Goal: Check status: Check status

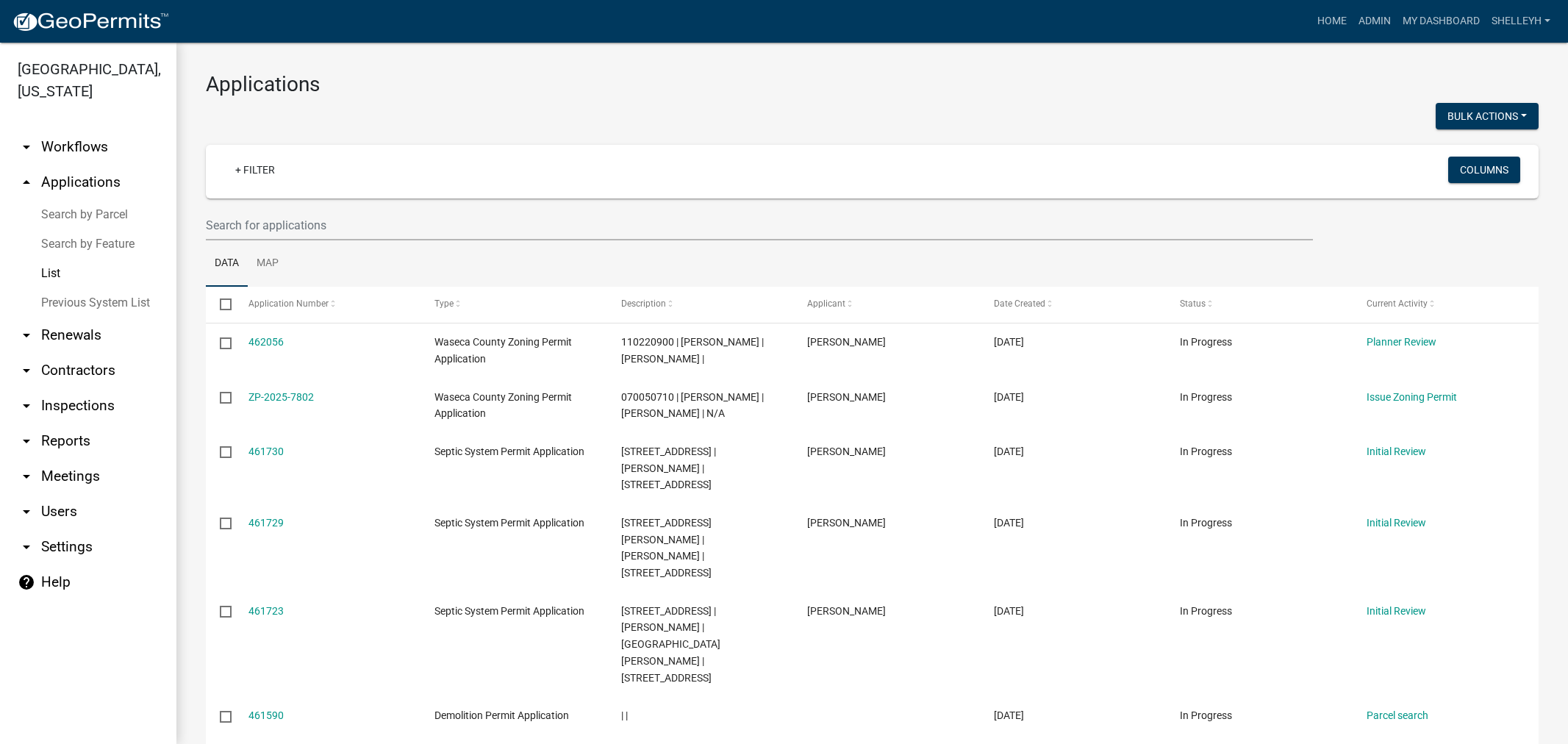
select select "1: 25"
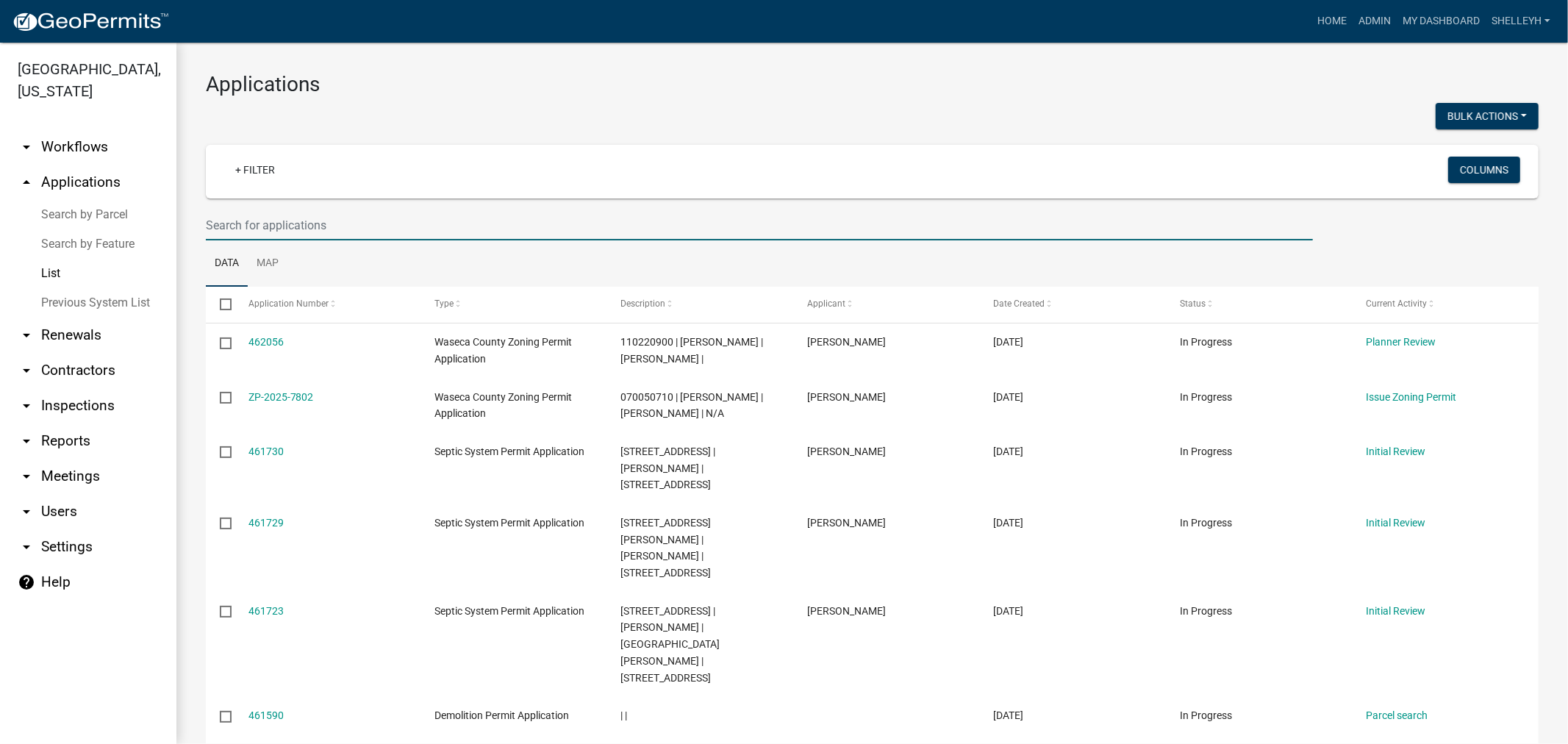
click at [267, 229] on input "text" at bounding box center [759, 225] width 1108 height 31
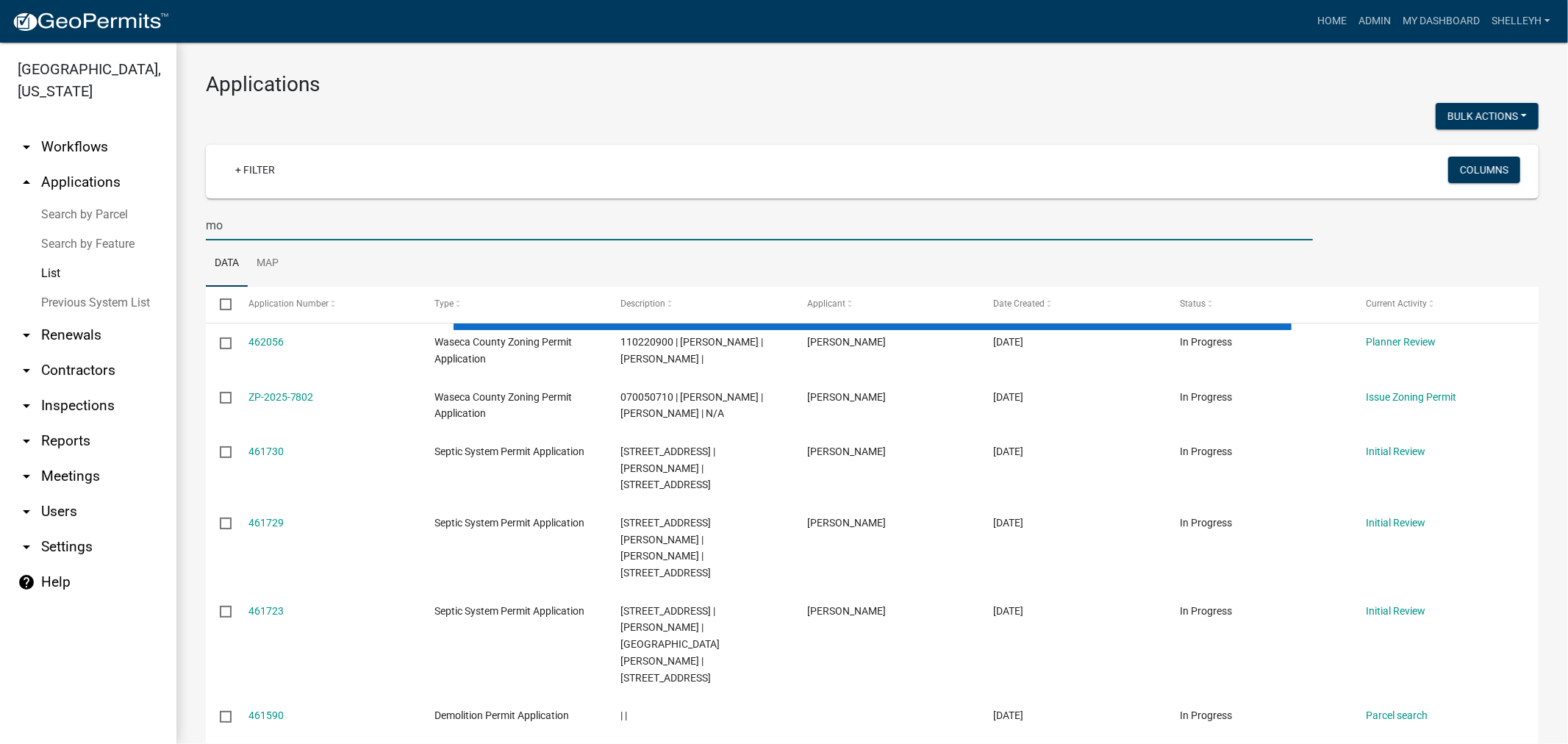
type input "m"
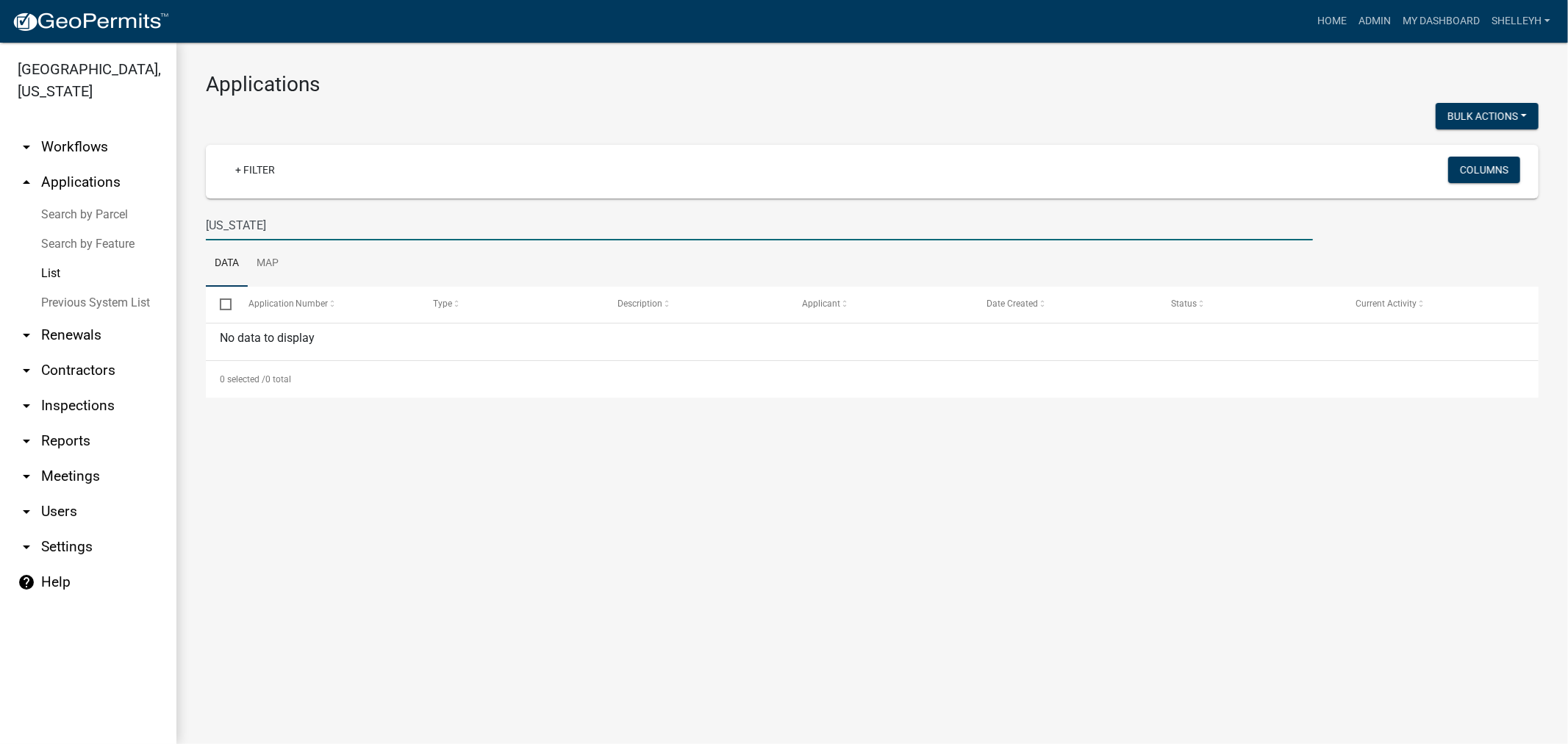
drag, startPoint x: 284, startPoint y: 225, endPoint x: 164, endPoint y: 225, distance: 120.0
click at [164, 225] on div "[GEOGRAPHIC_DATA], [US_STATE] arrow_drop_down Workflows List arrow_drop_up Appl…" at bounding box center [784, 393] width 1568 height 702
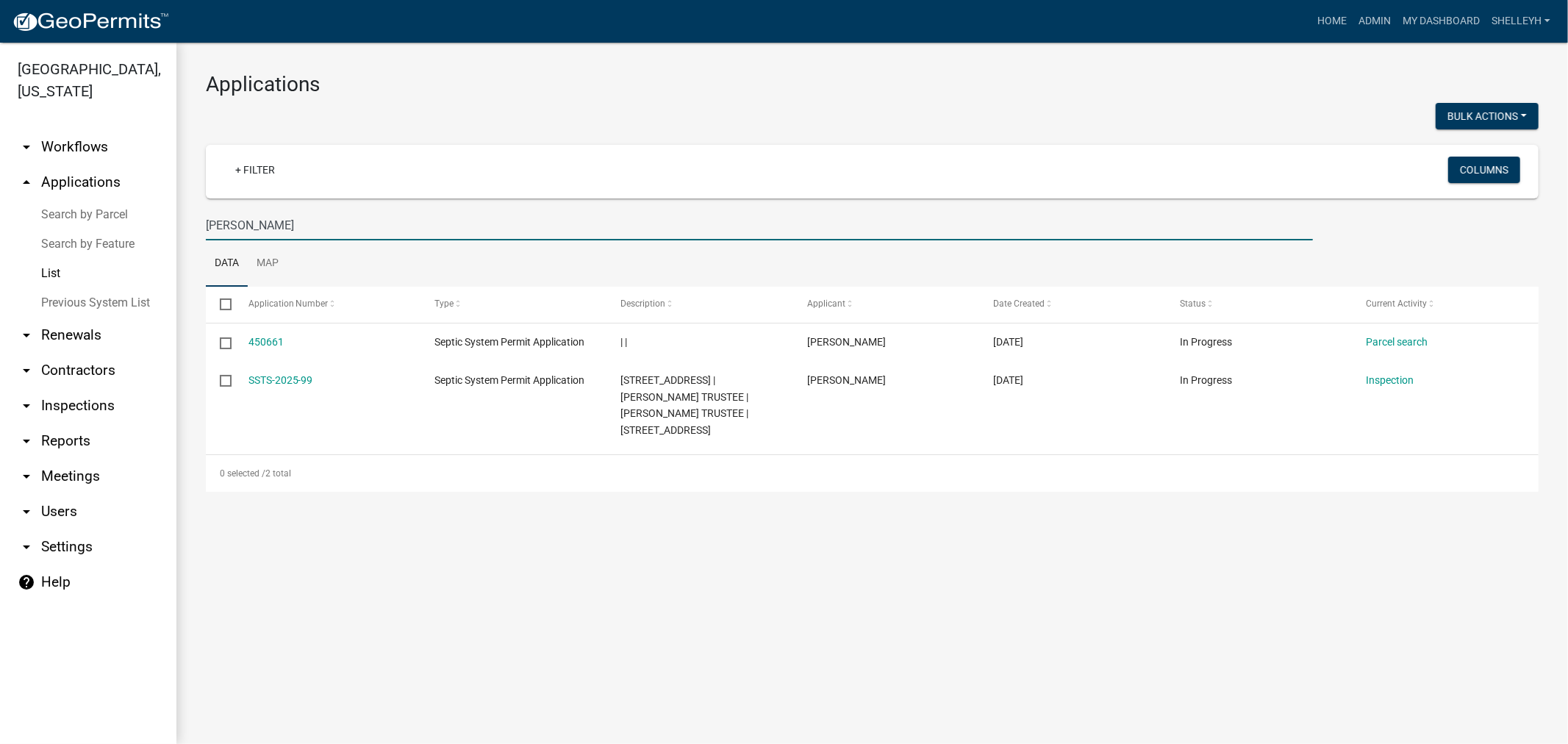
drag, startPoint x: 257, startPoint y: 226, endPoint x: 153, endPoint y: 200, distance: 107.2
click at [154, 207] on div "[GEOGRAPHIC_DATA], [US_STATE] arrow_drop_down Workflows List arrow_drop_up Appl…" at bounding box center [784, 393] width 1568 height 702
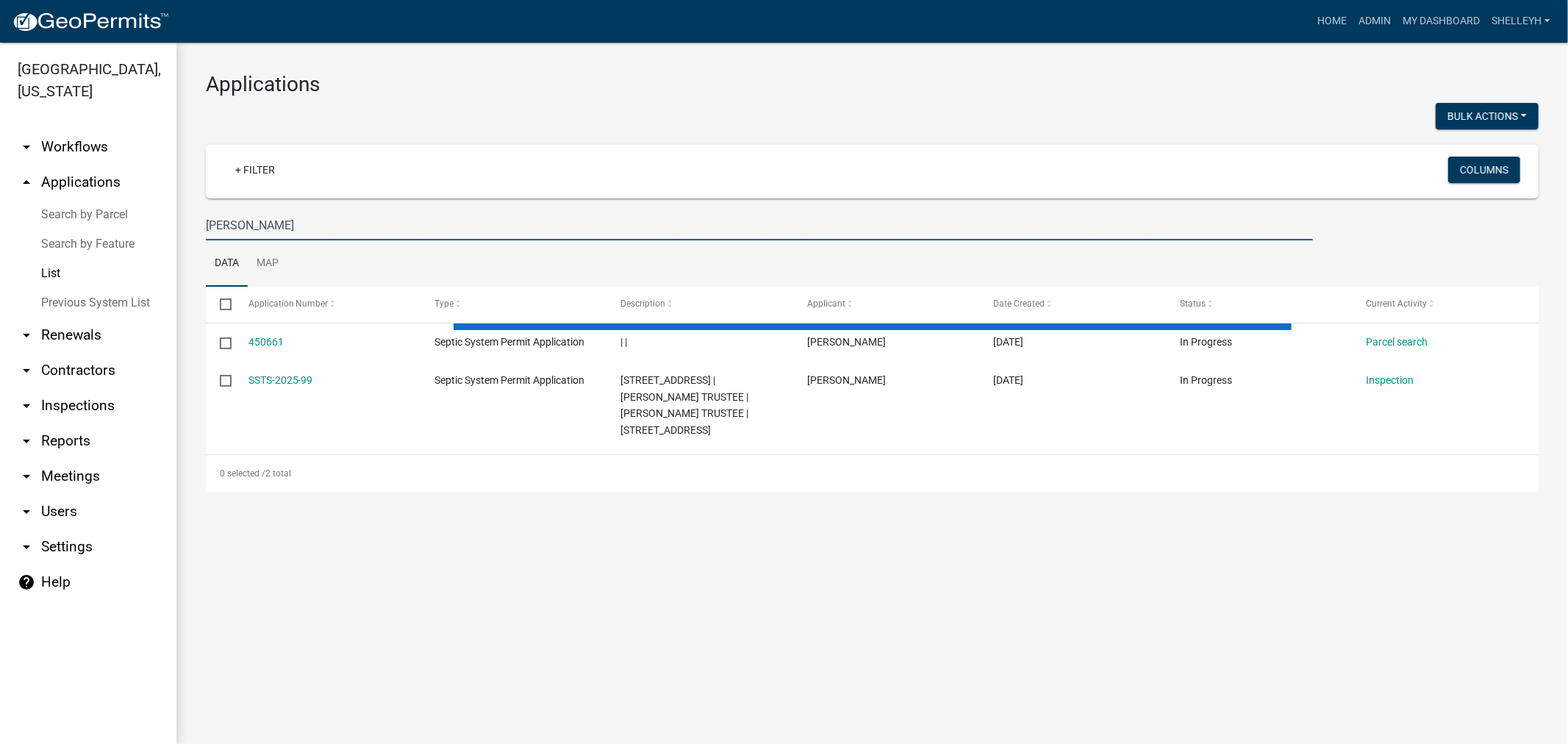
type input "[PERSON_NAME]"
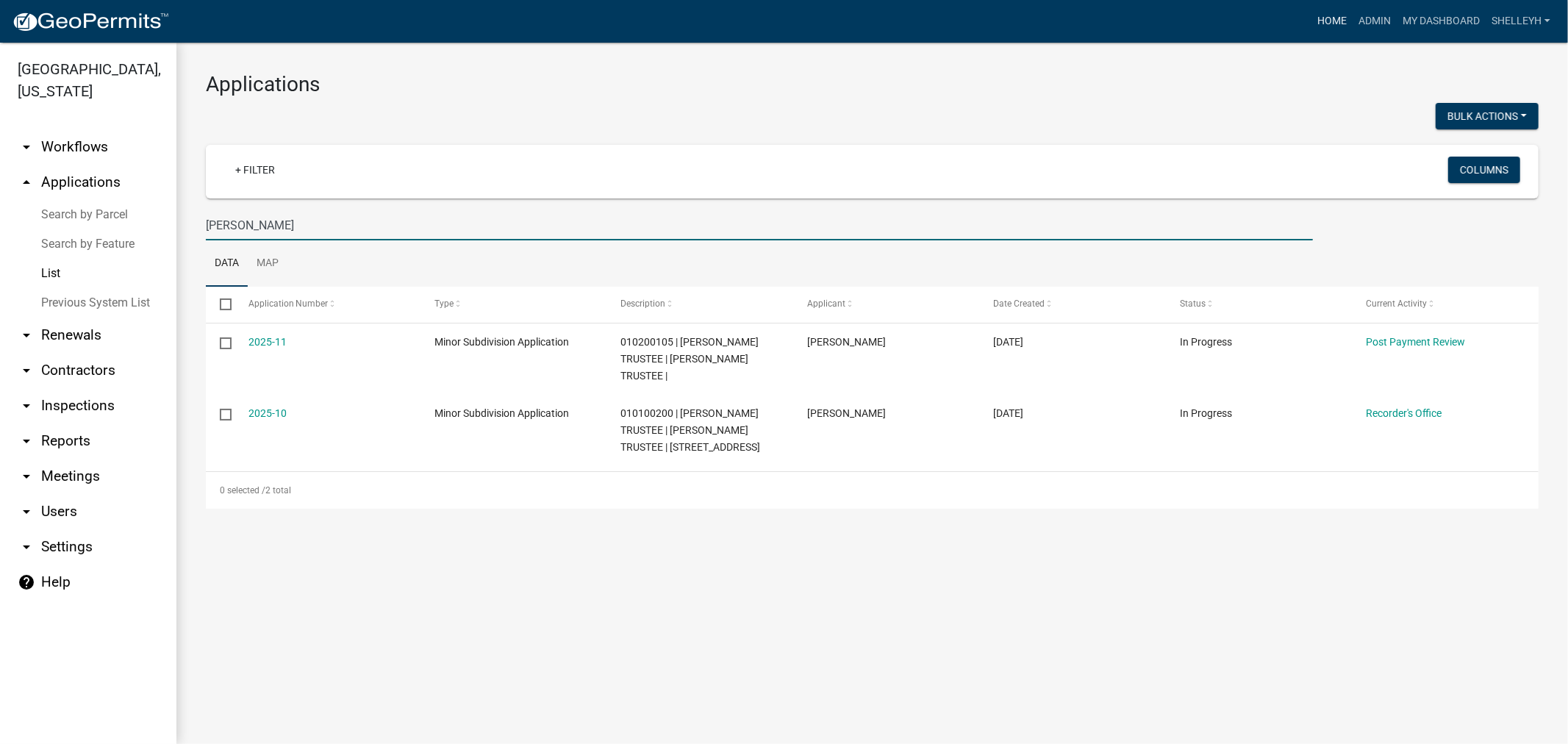
click at [1332, 19] on link "Home" at bounding box center [1333, 21] width 41 height 28
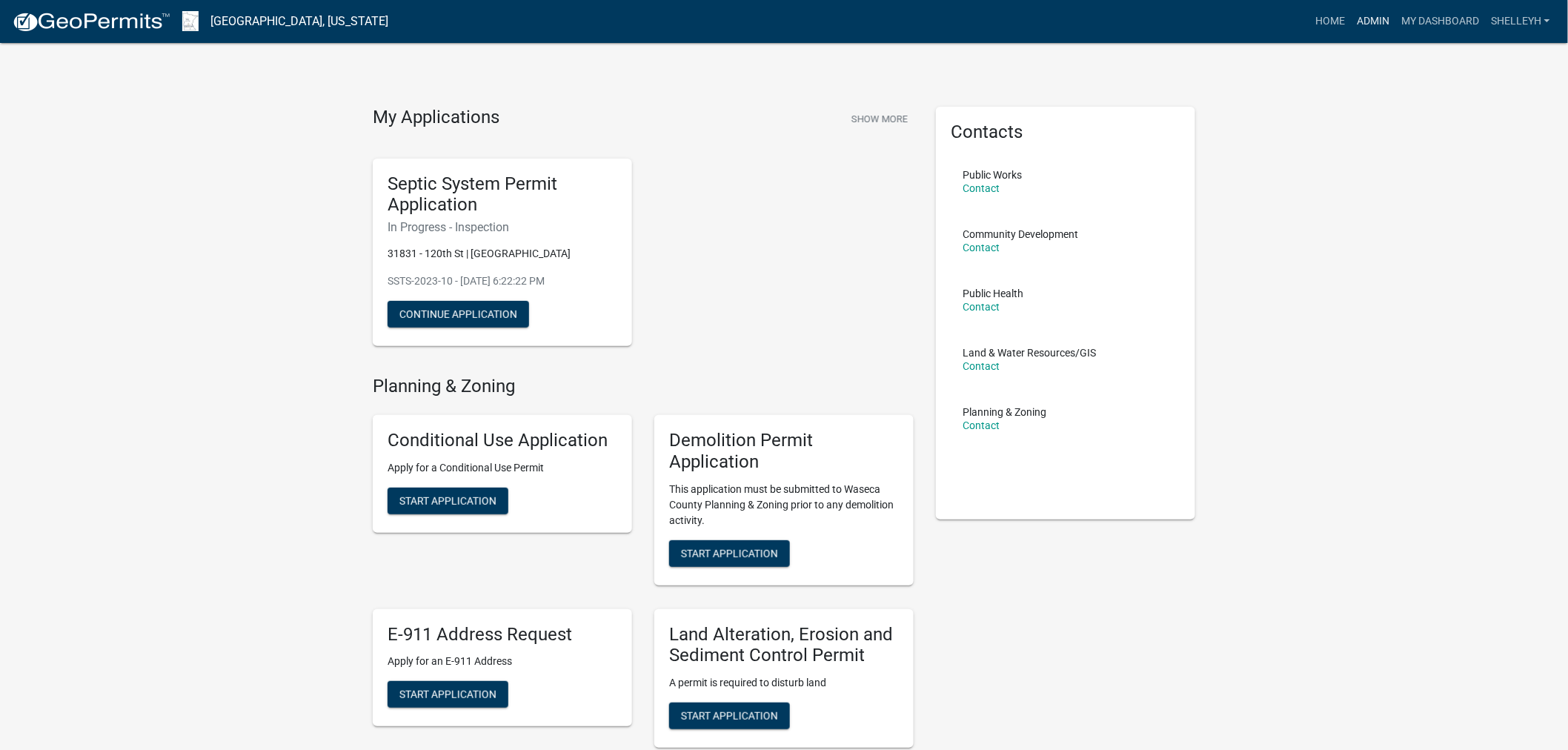
click at [1374, 17] on link "Admin" at bounding box center [1373, 21] width 45 height 28
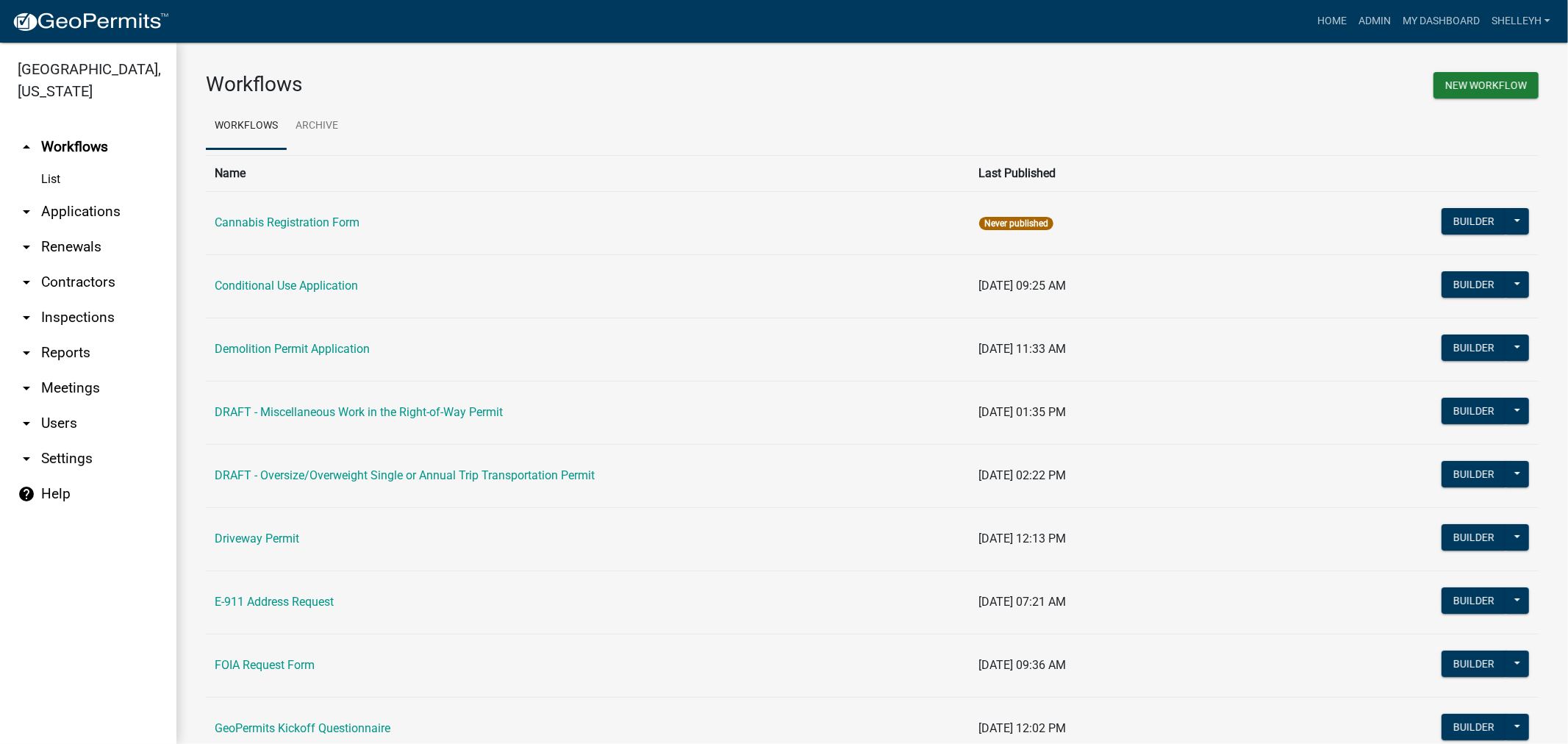
click at [73, 209] on link "arrow_drop_down Applications" at bounding box center [88, 211] width 177 height 36
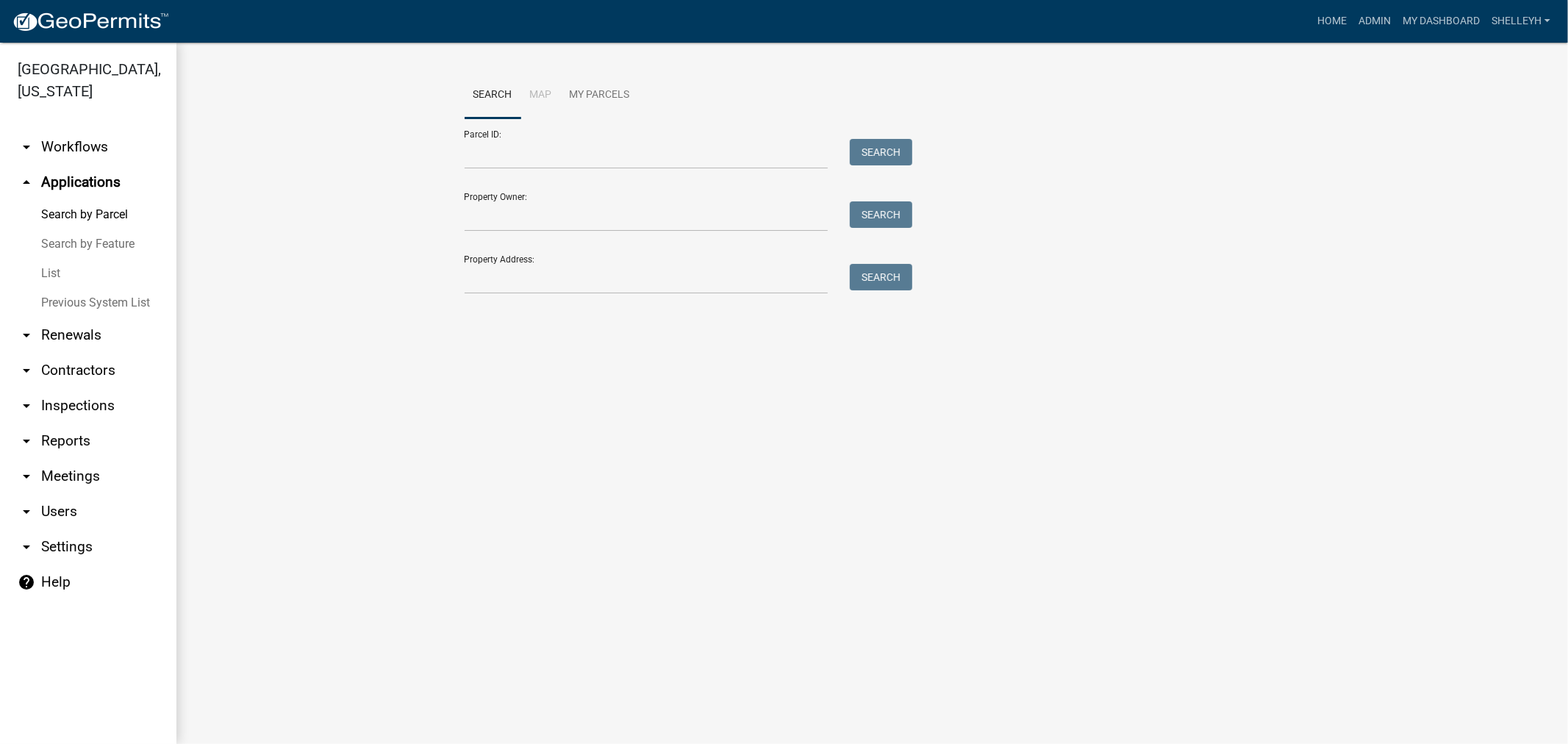
click at [51, 278] on link "List" at bounding box center [88, 274] width 177 height 30
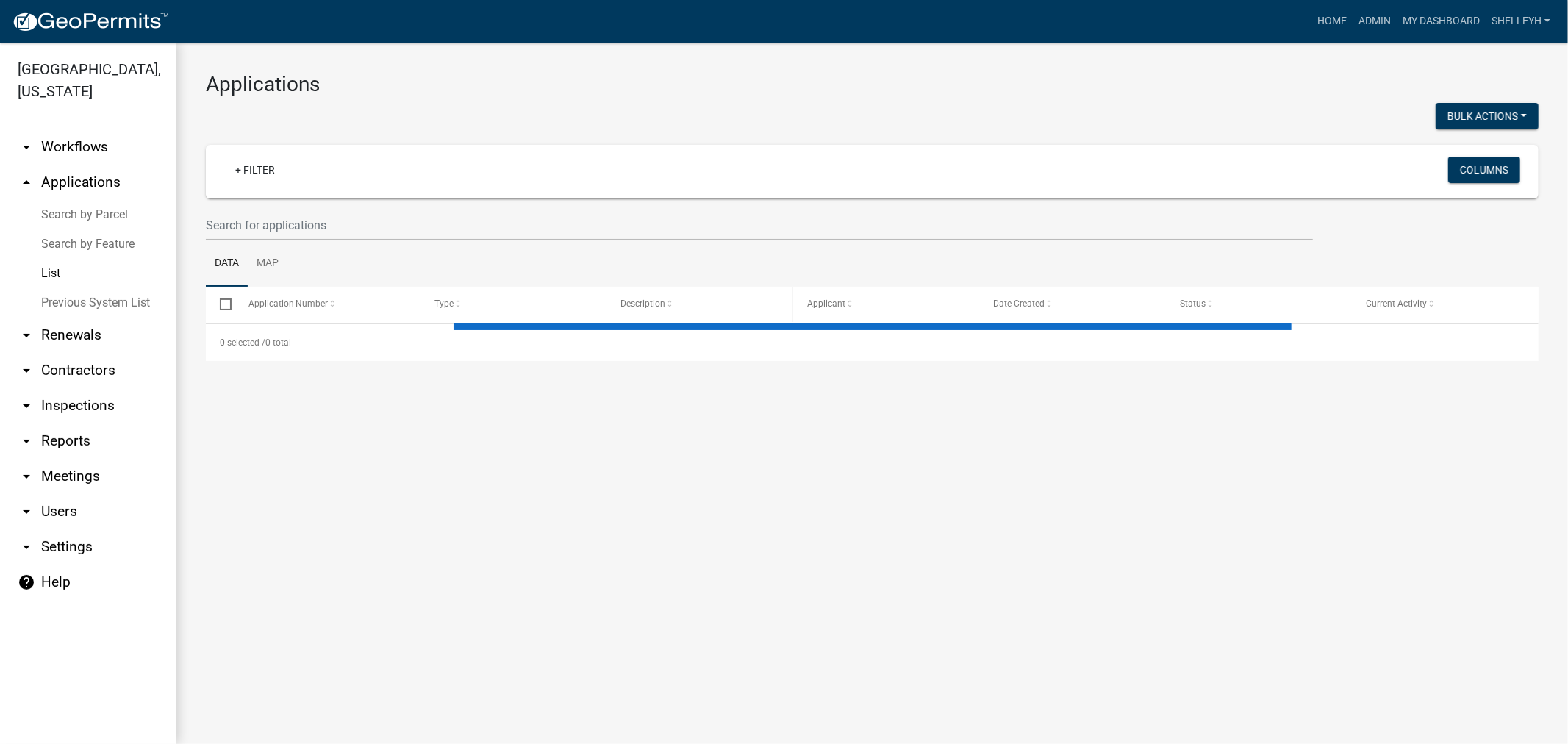
select select "1: 25"
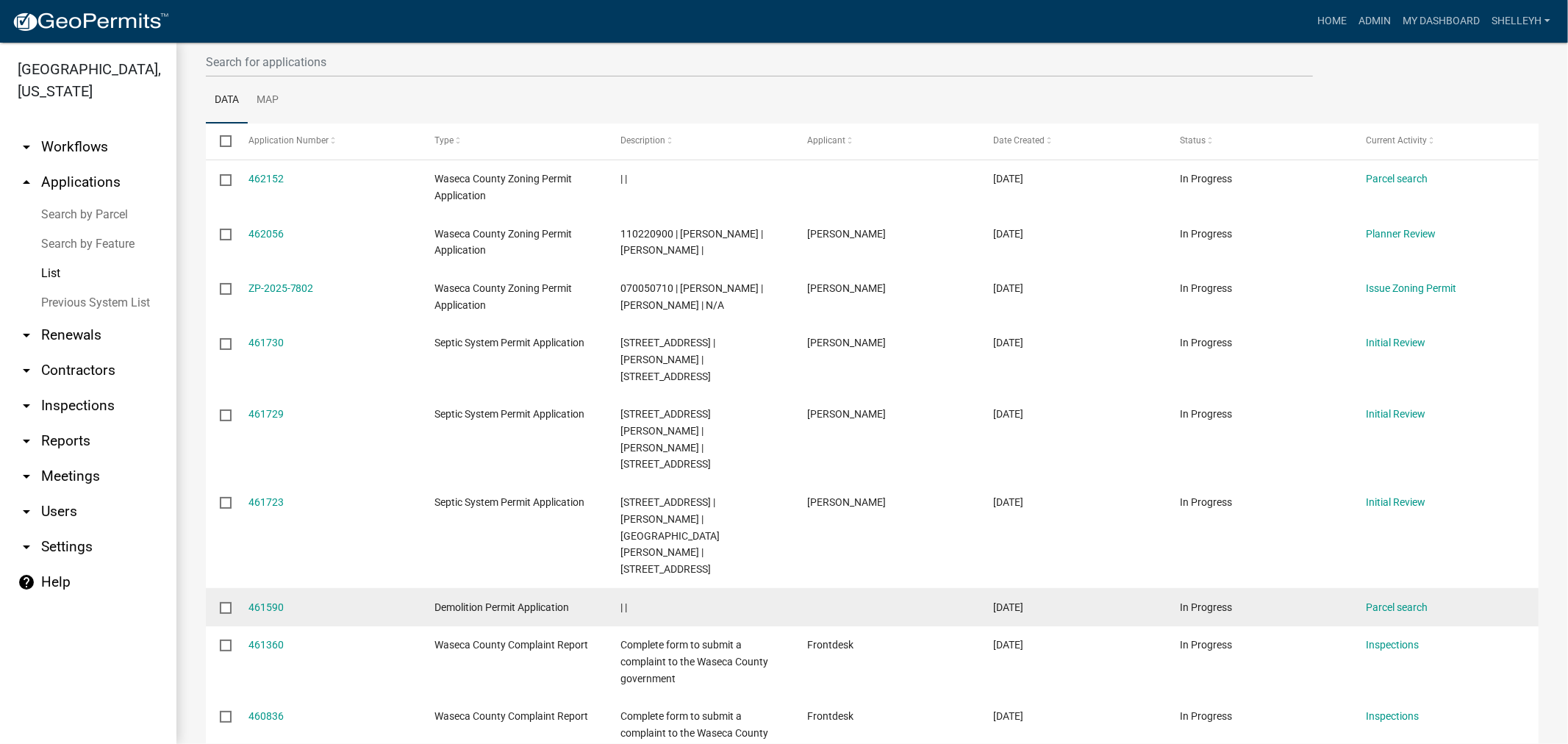
scroll to position [82, 0]
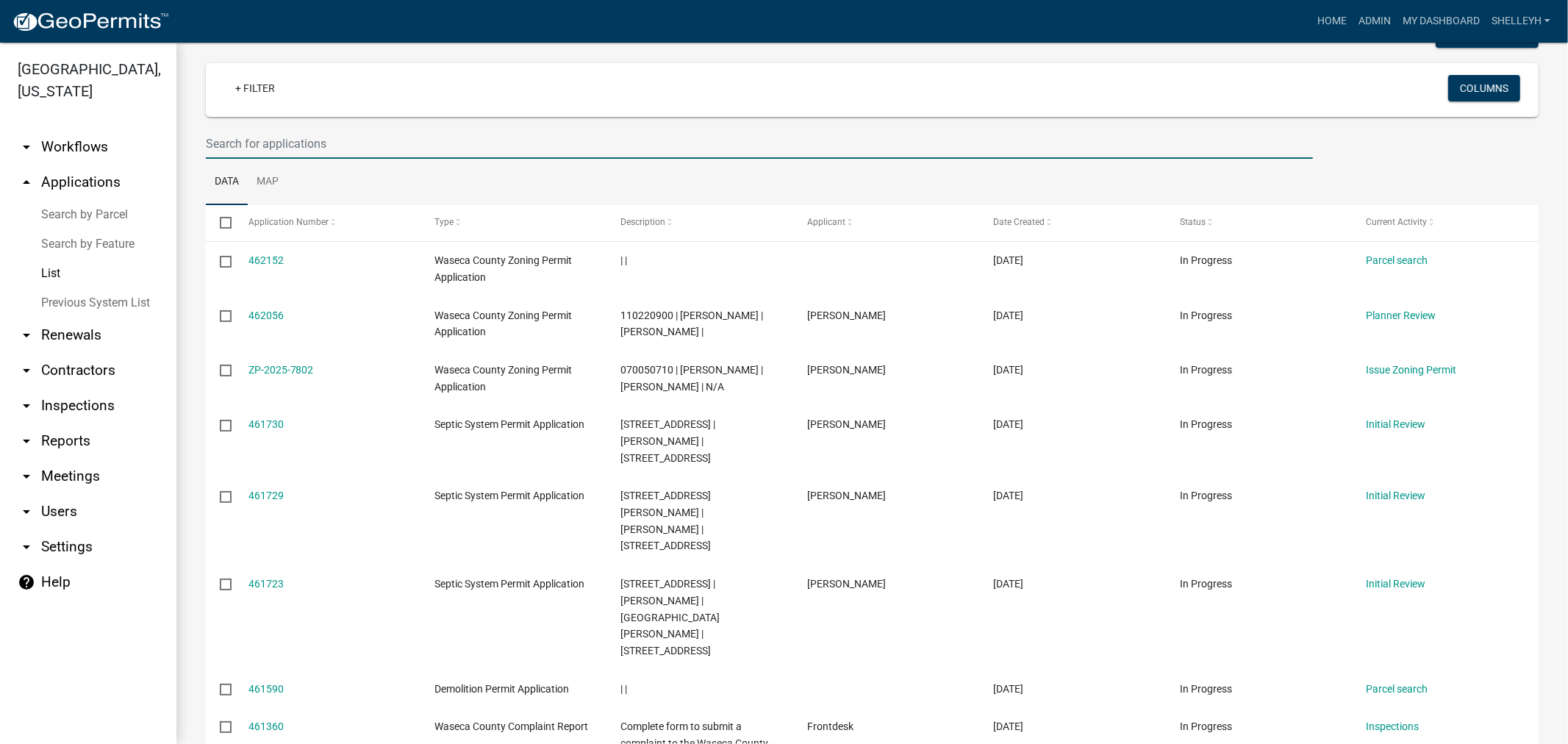
click at [305, 141] on input "text" at bounding box center [759, 143] width 1108 height 31
click at [272, 139] on input "text" at bounding box center [759, 143] width 1108 height 31
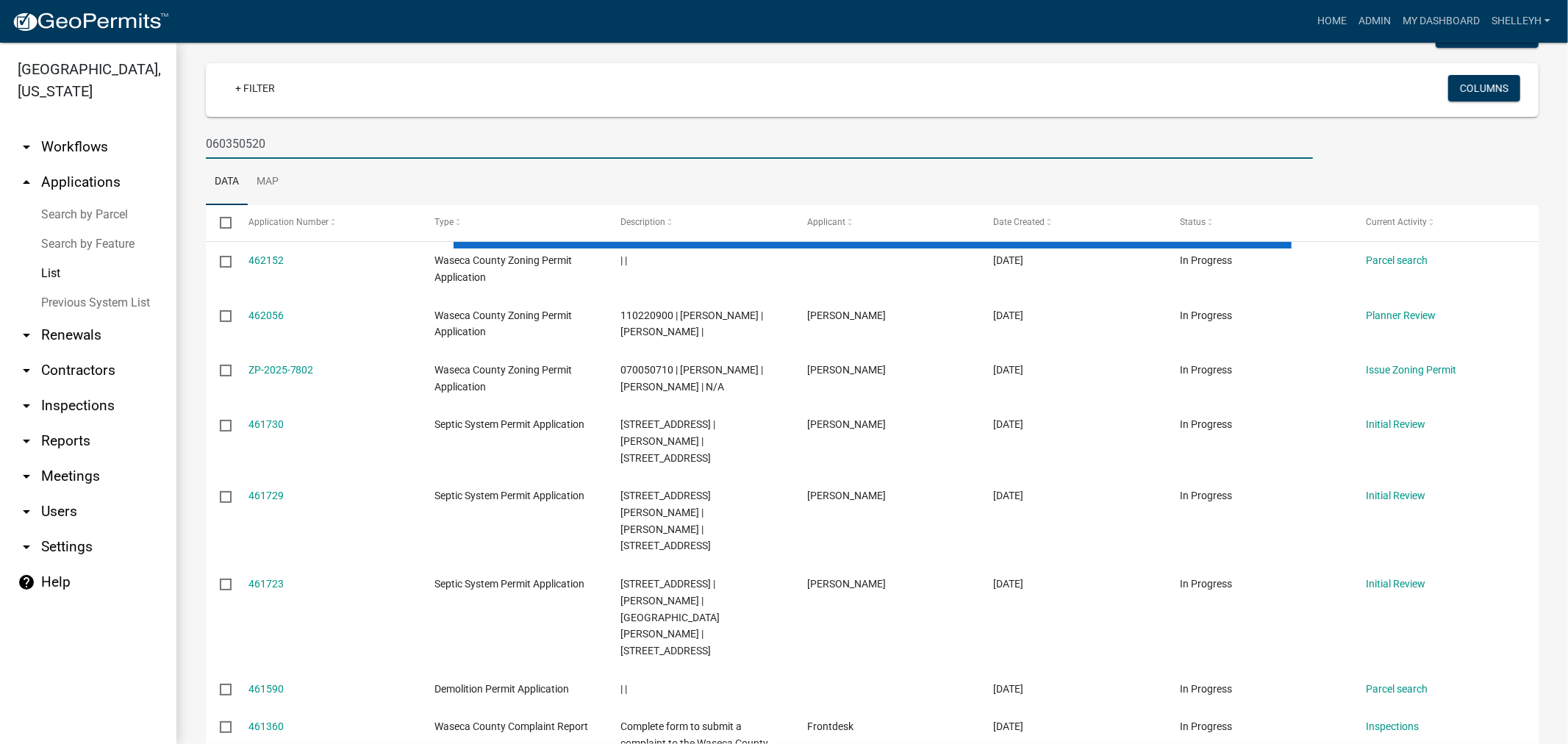
type input "060350520"
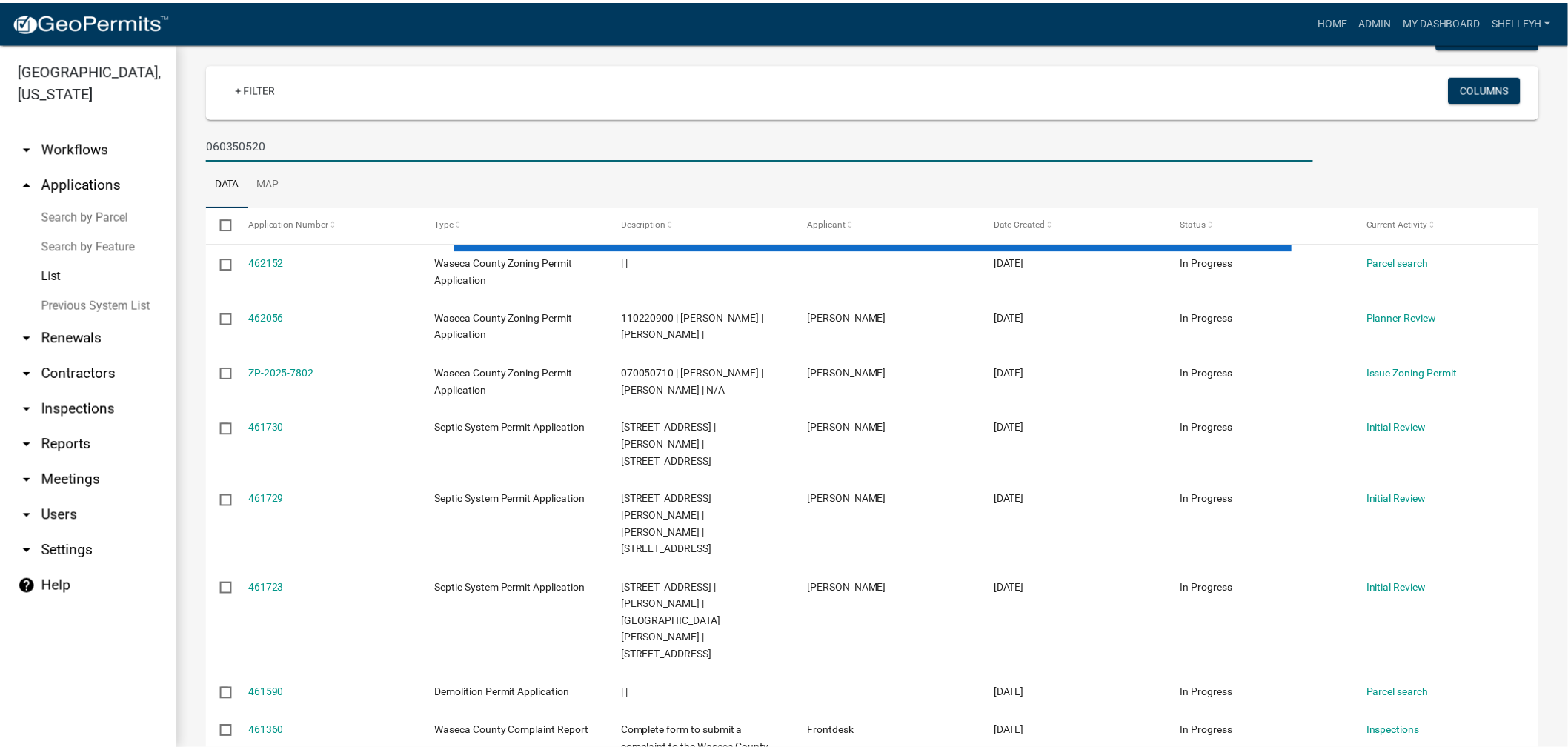
scroll to position [0, 0]
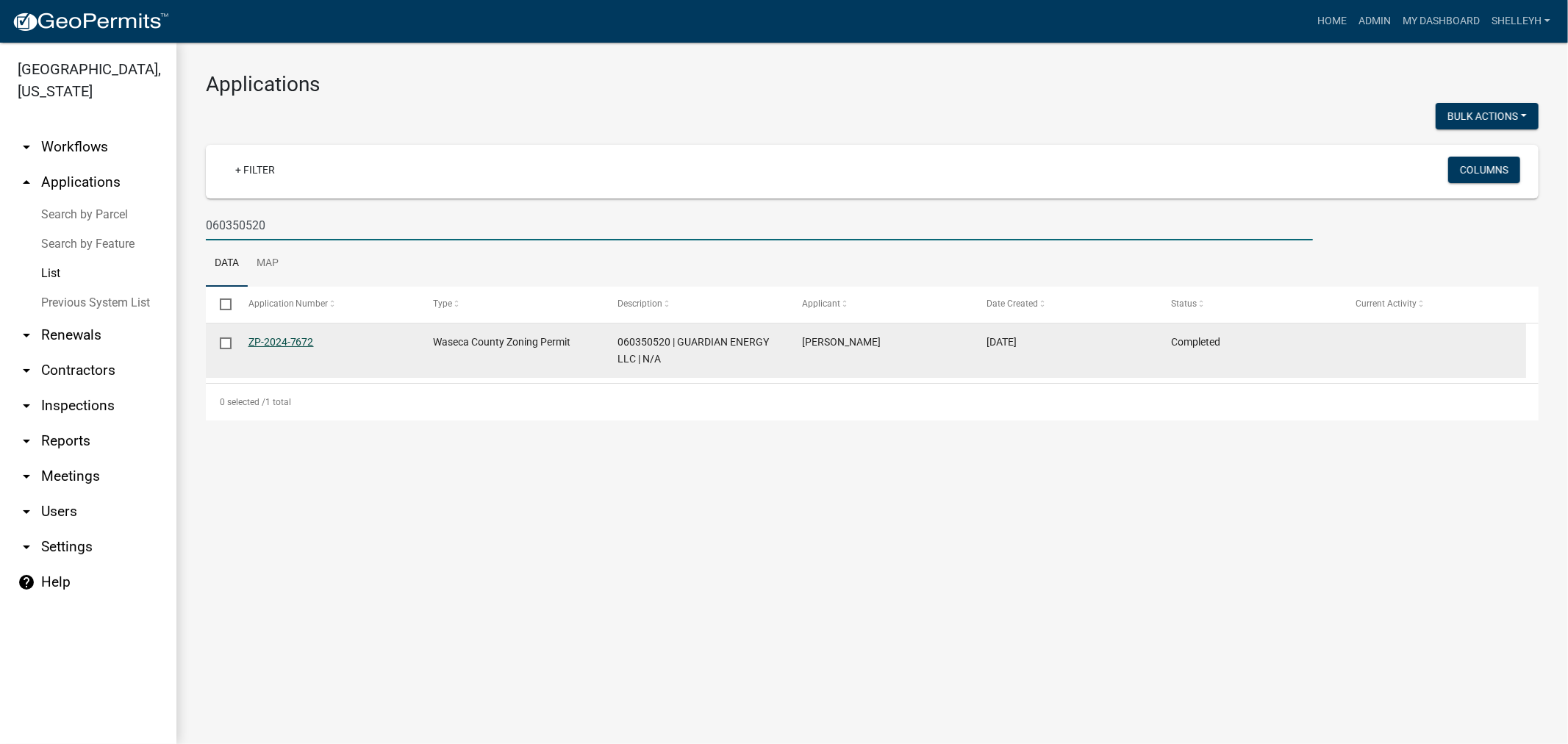
click at [285, 344] on link "ZP-2024-7672" at bounding box center [282, 342] width 65 height 12
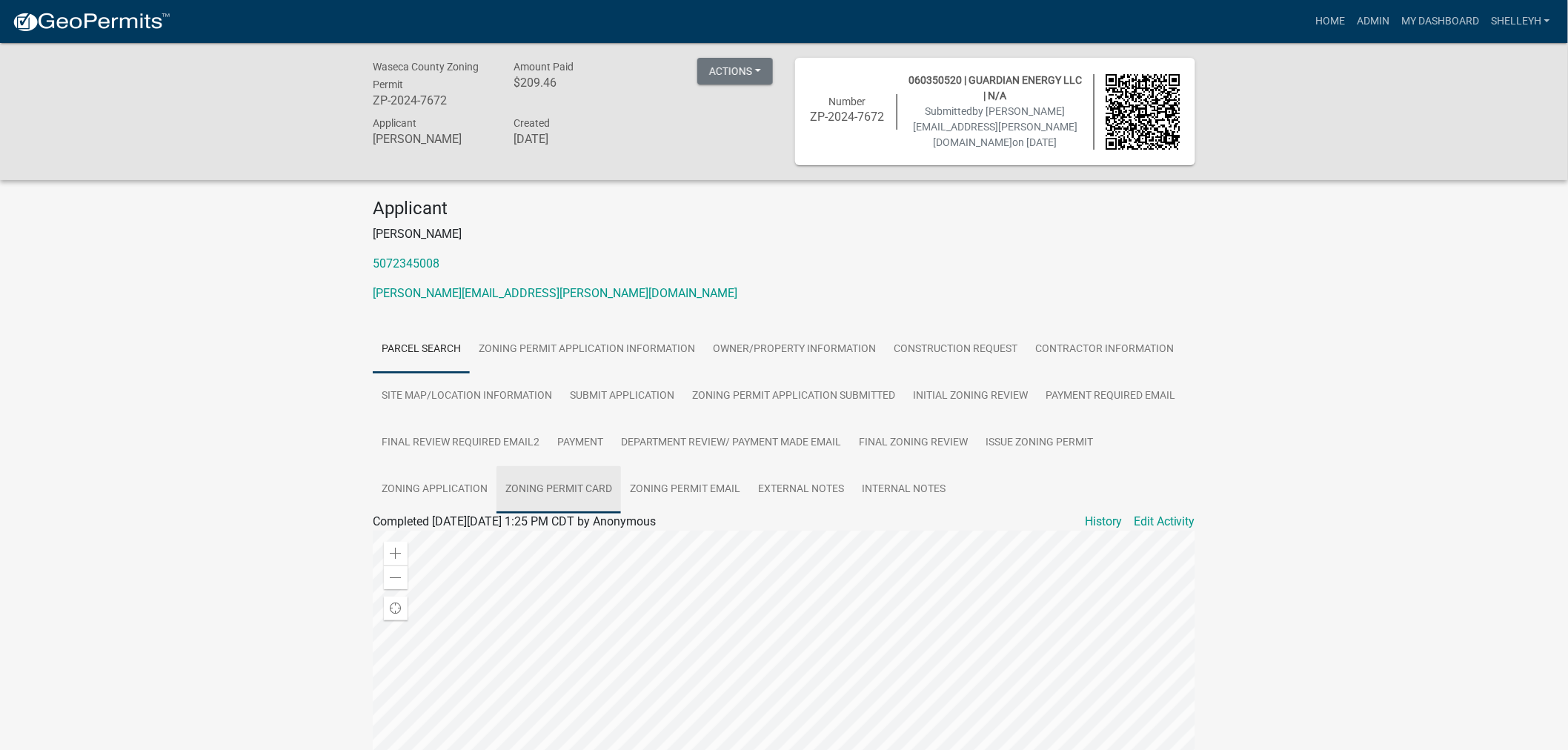
click at [580, 484] on link "Zoning Permit Card" at bounding box center [559, 490] width 124 height 48
click at [442, 536] on link "Zoning Permit Card" at bounding box center [423, 539] width 102 height 14
click at [495, 391] on link "Site Map/Location Information" at bounding box center [466, 396] width 188 height 48
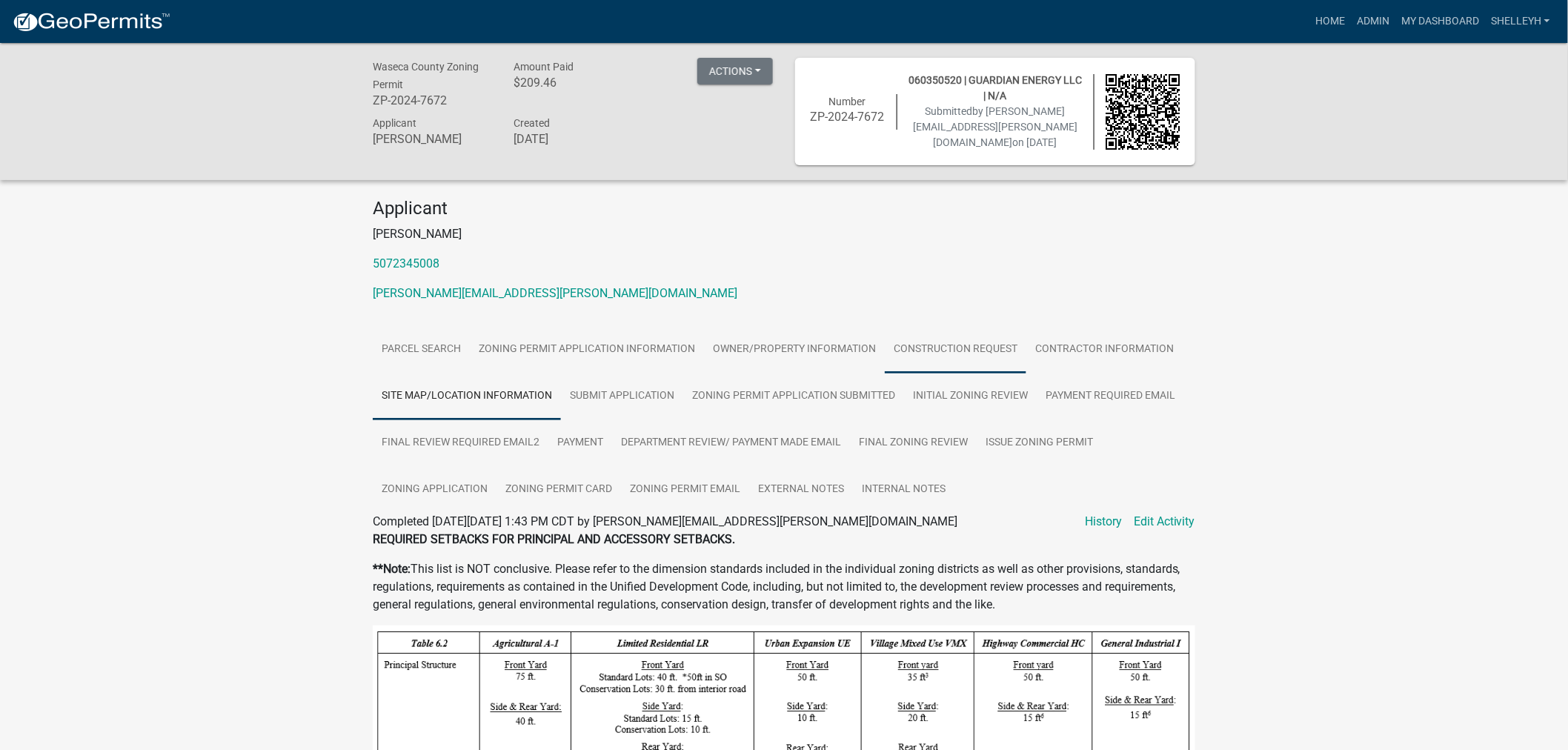
click at [930, 344] on link "Construction Request" at bounding box center [956, 350] width 141 height 48
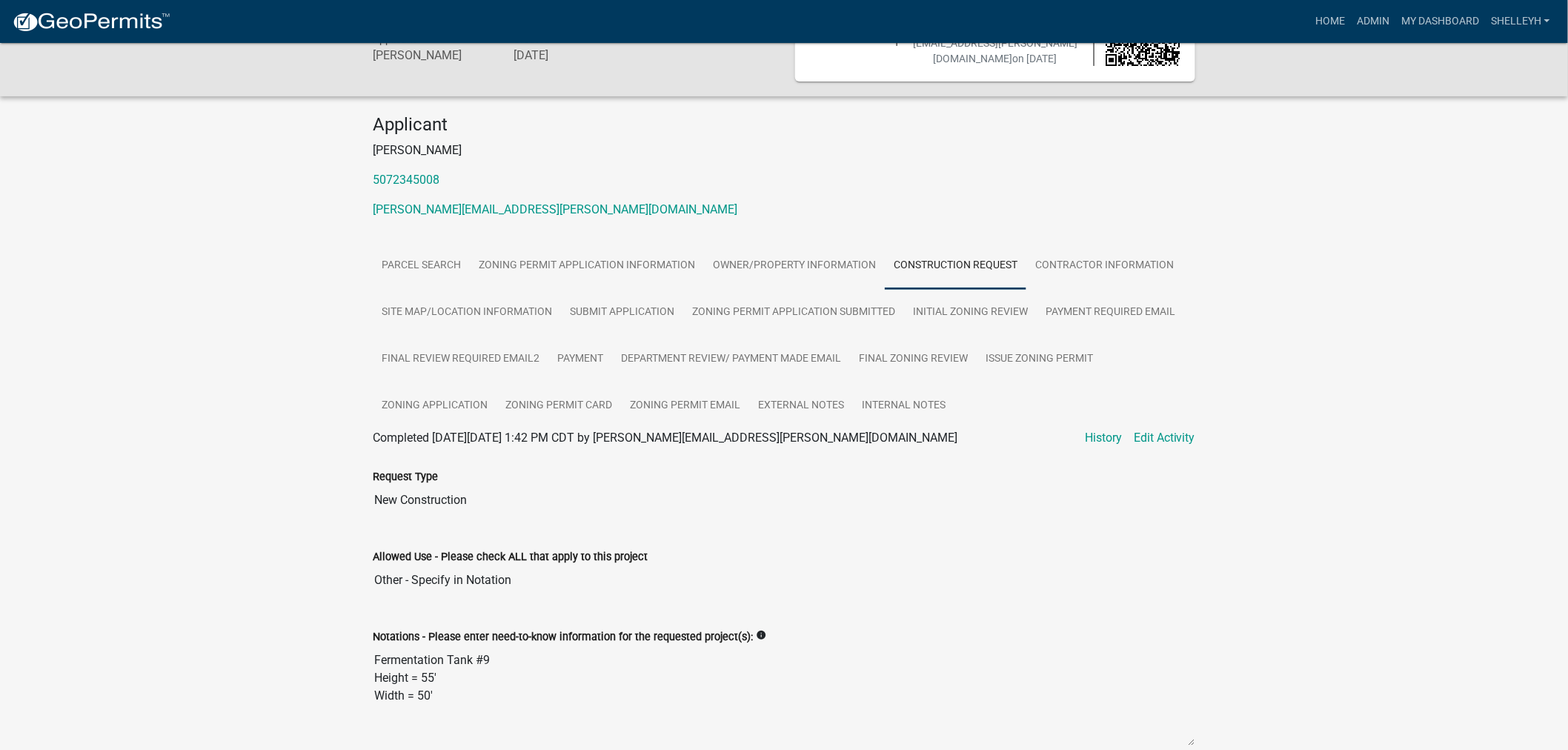
scroll to position [329, 0]
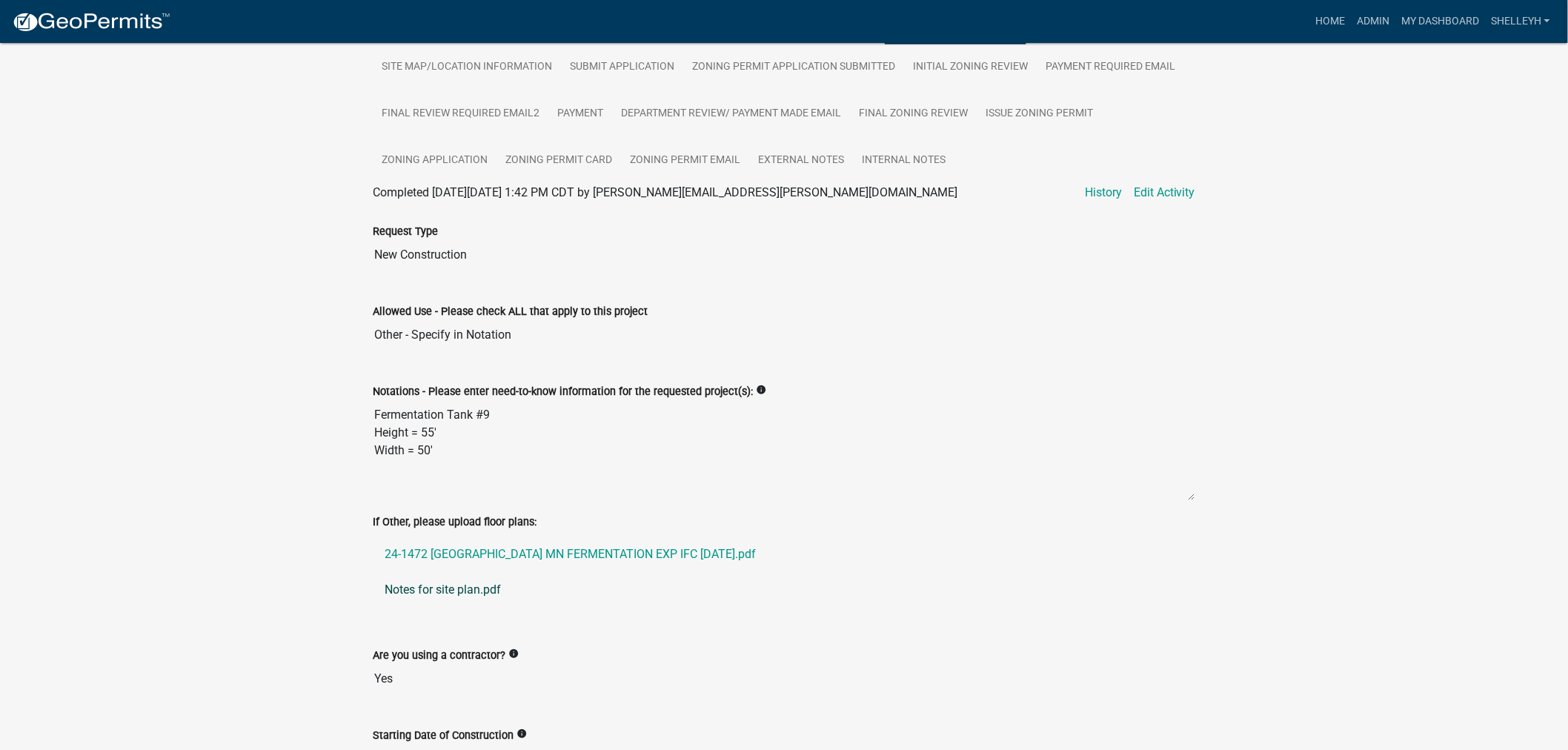
click at [419, 589] on link "Notes for site plan.pdf" at bounding box center [784, 591] width 822 height 36
click at [464, 550] on link "24-1472 [GEOGRAPHIC_DATA] MN FERMENTATION EXP IFC [DATE].pdf" at bounding box center [784, 555] width 822 height 36
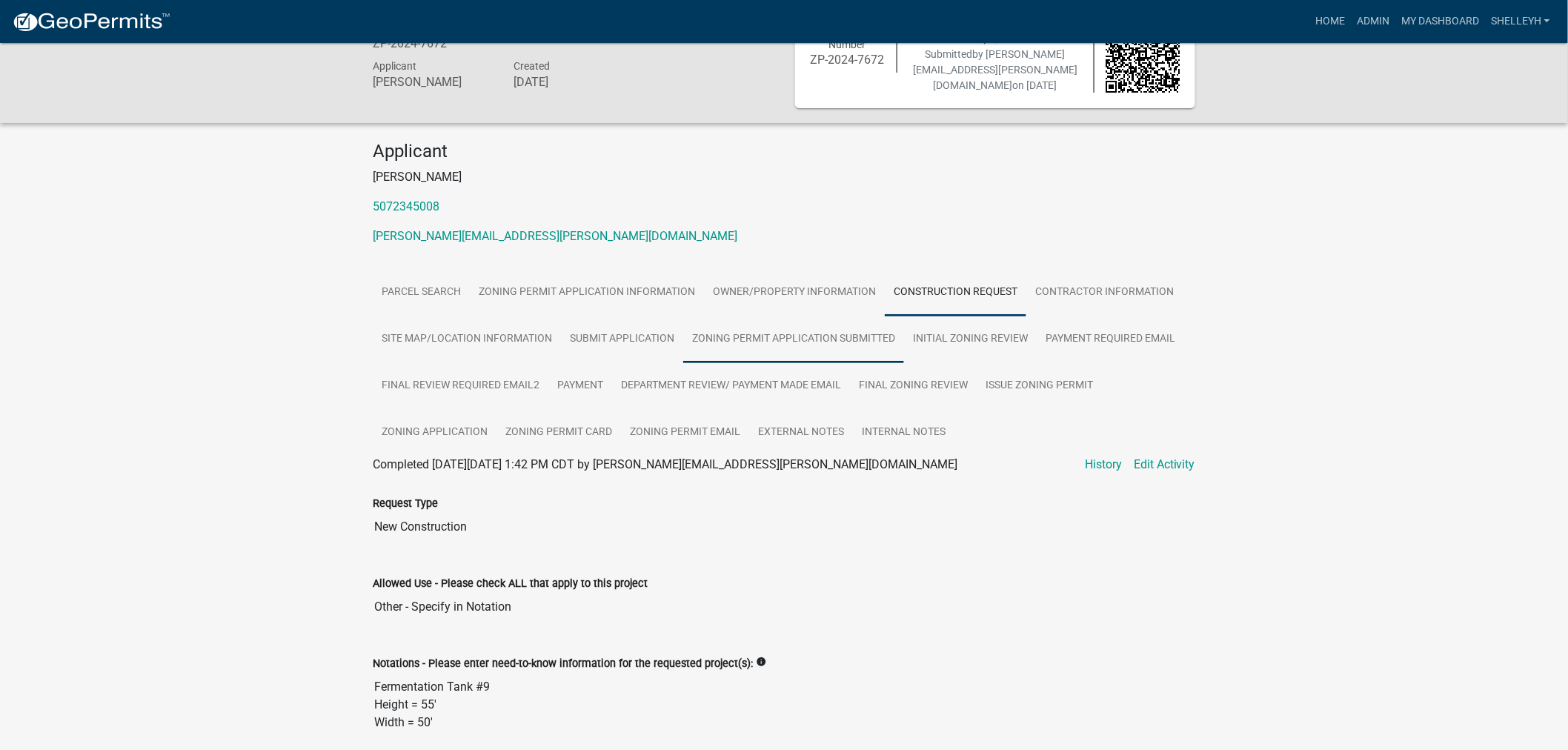
scroll to position [83, 0]
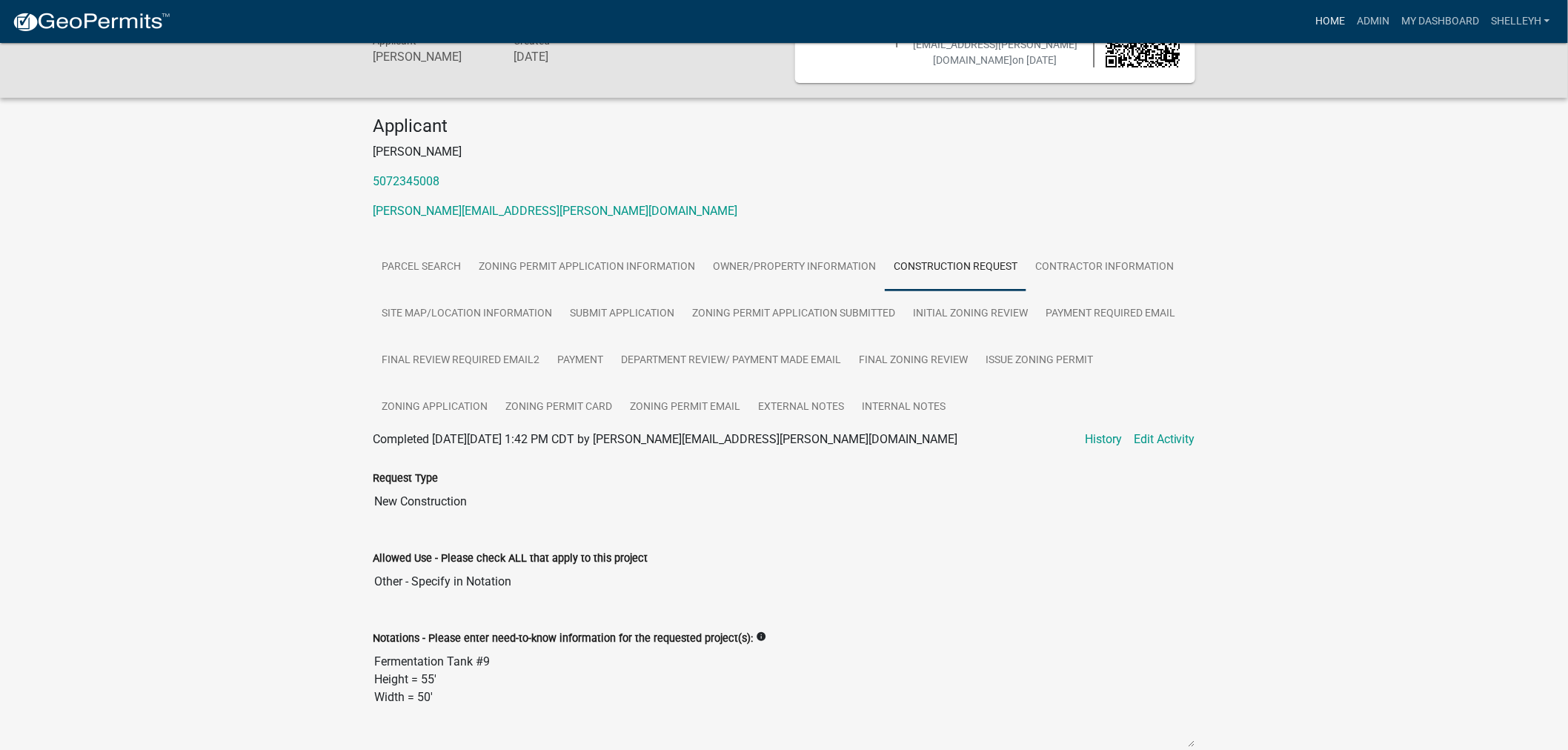
click at [1329, 24] on link "Home" at bounding box center [1330, 21] width 42 height 28
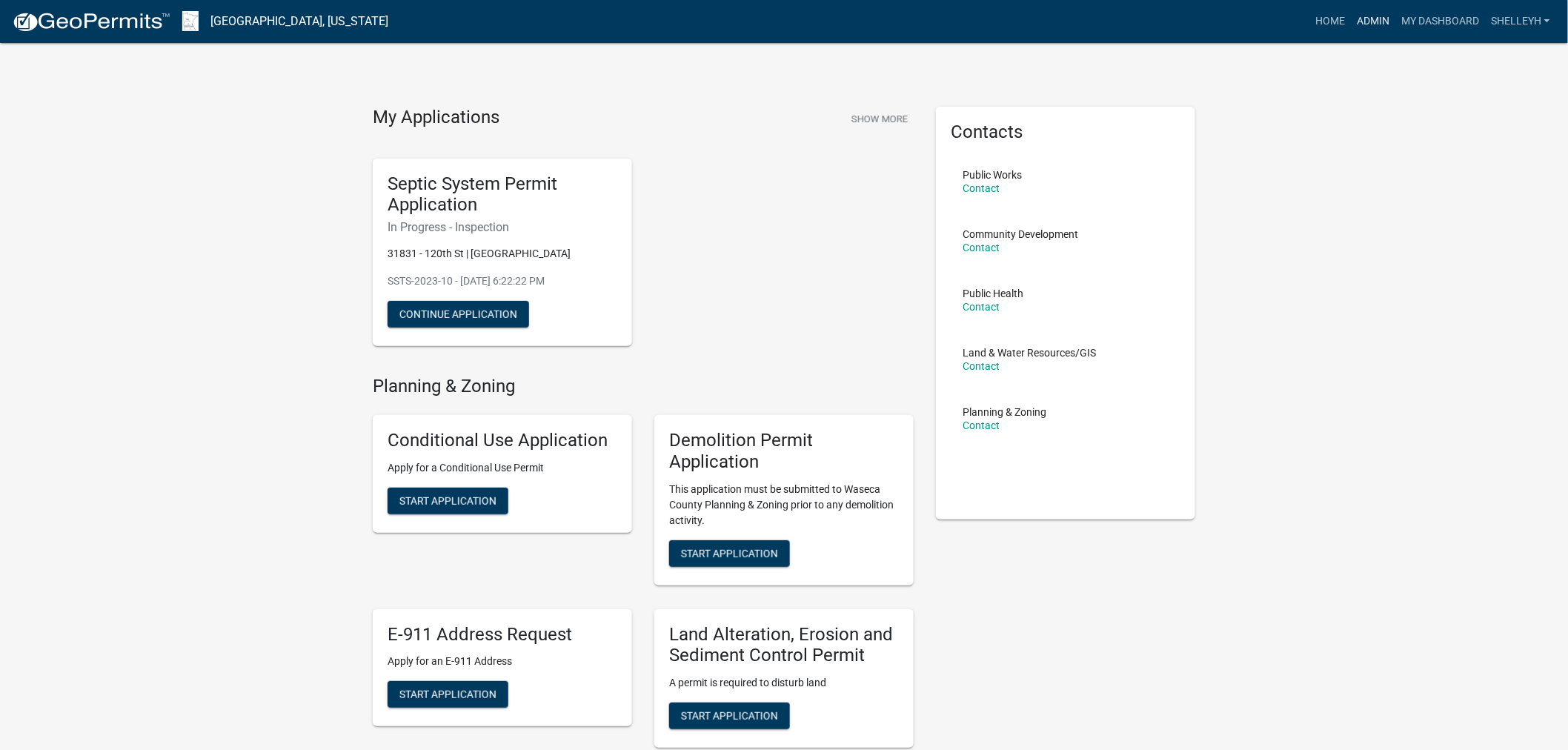
click at [1371, 19] on link "Admin" at bounding box center [1373, 21] width 45 height 28
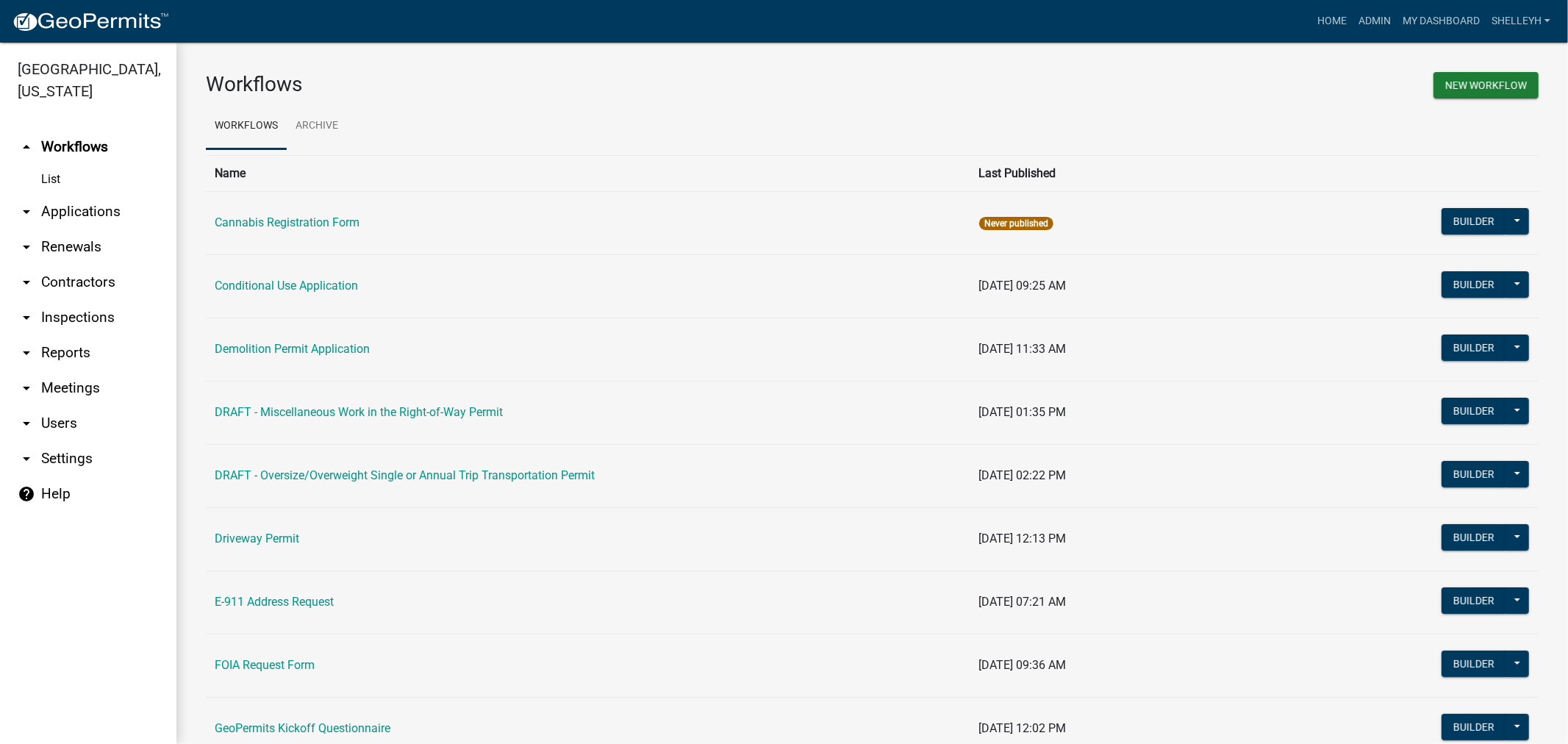
click at [83, 210] on link "arrow_drop_down Applications" at bounding box center [88, 211] width 177 height 36
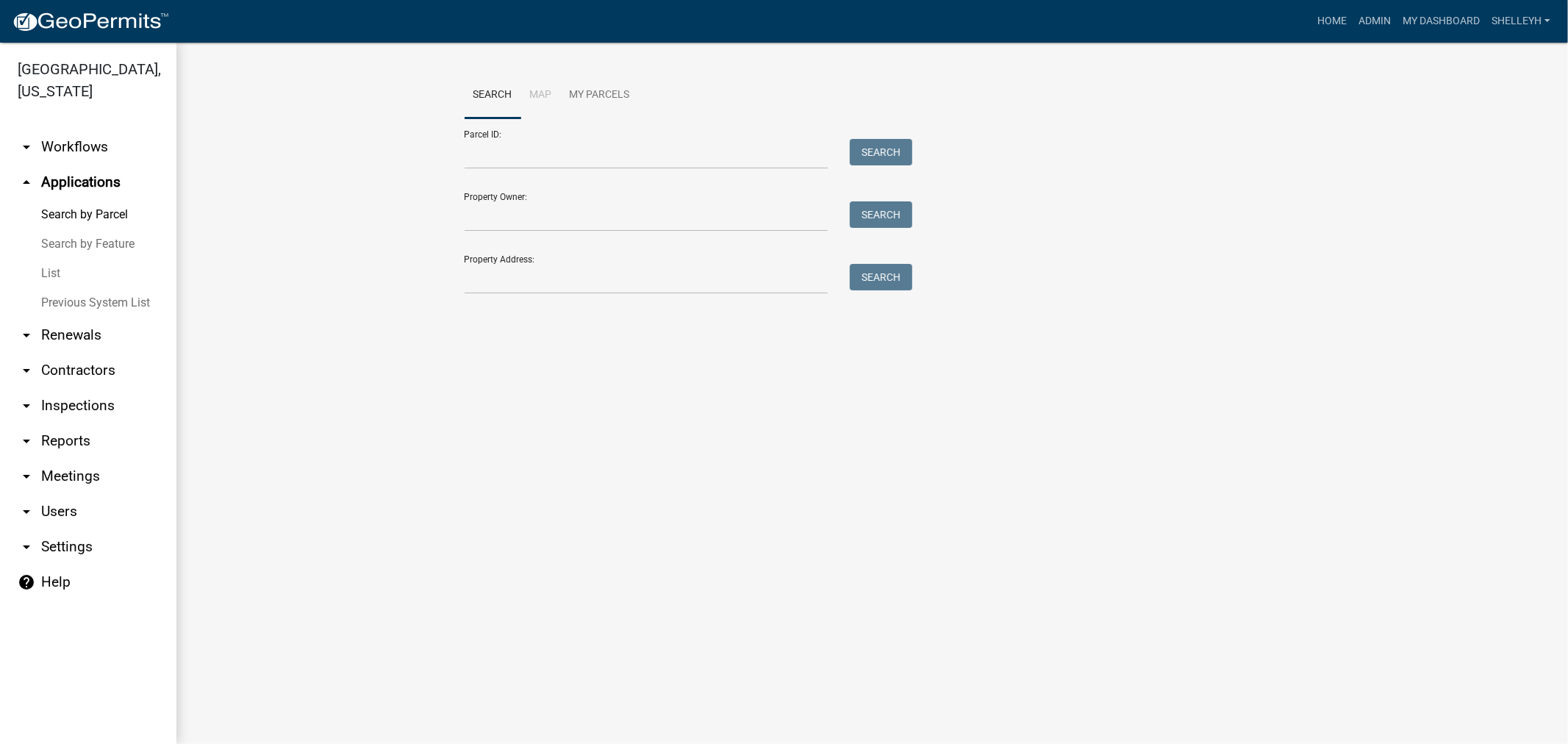
click at [49, 277] on link "List" at bounding box center [88, 274] width 177 height 30
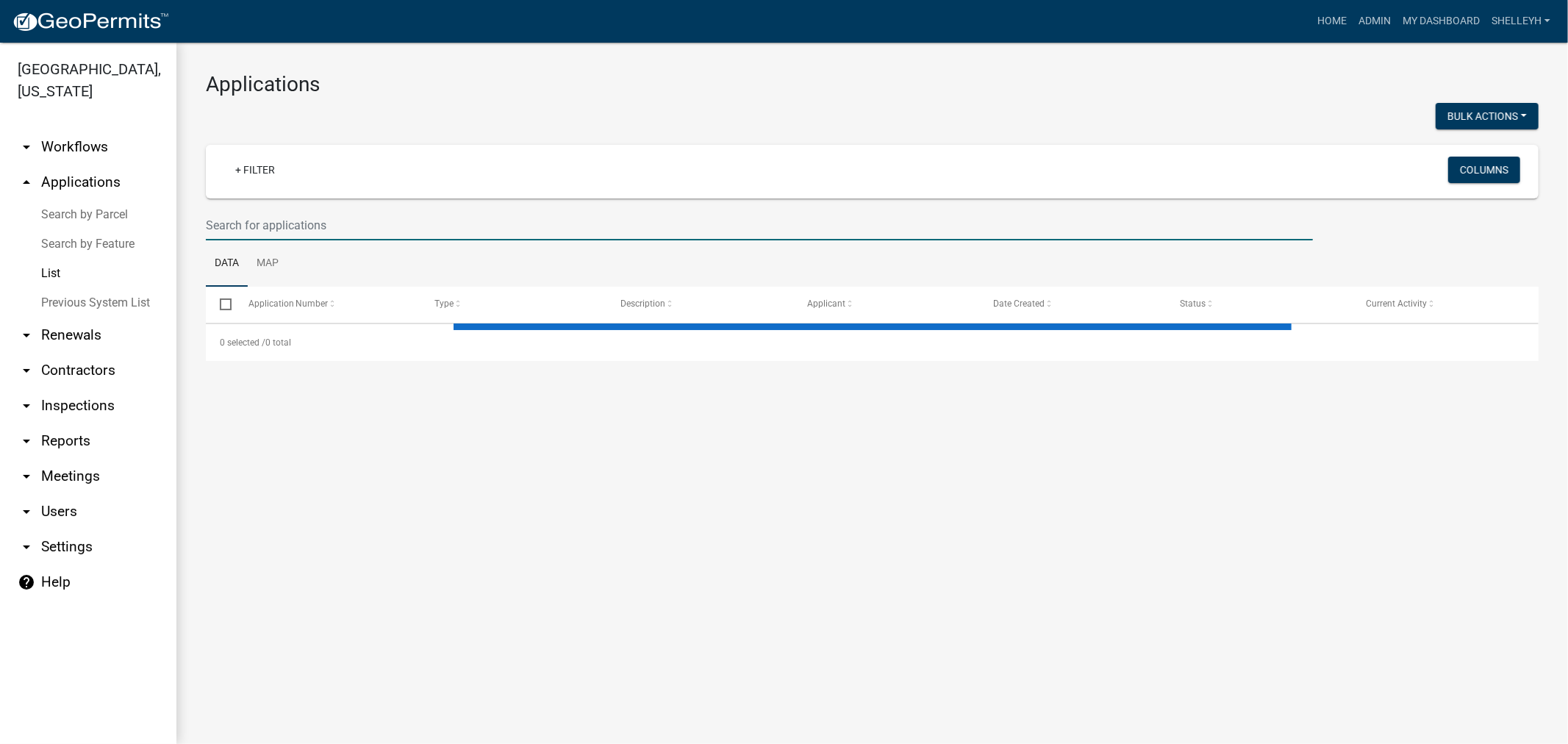
click at [322, 224] on input "text" at bounding box center [759, 225] width 1108 height 31
select select "1: 25"
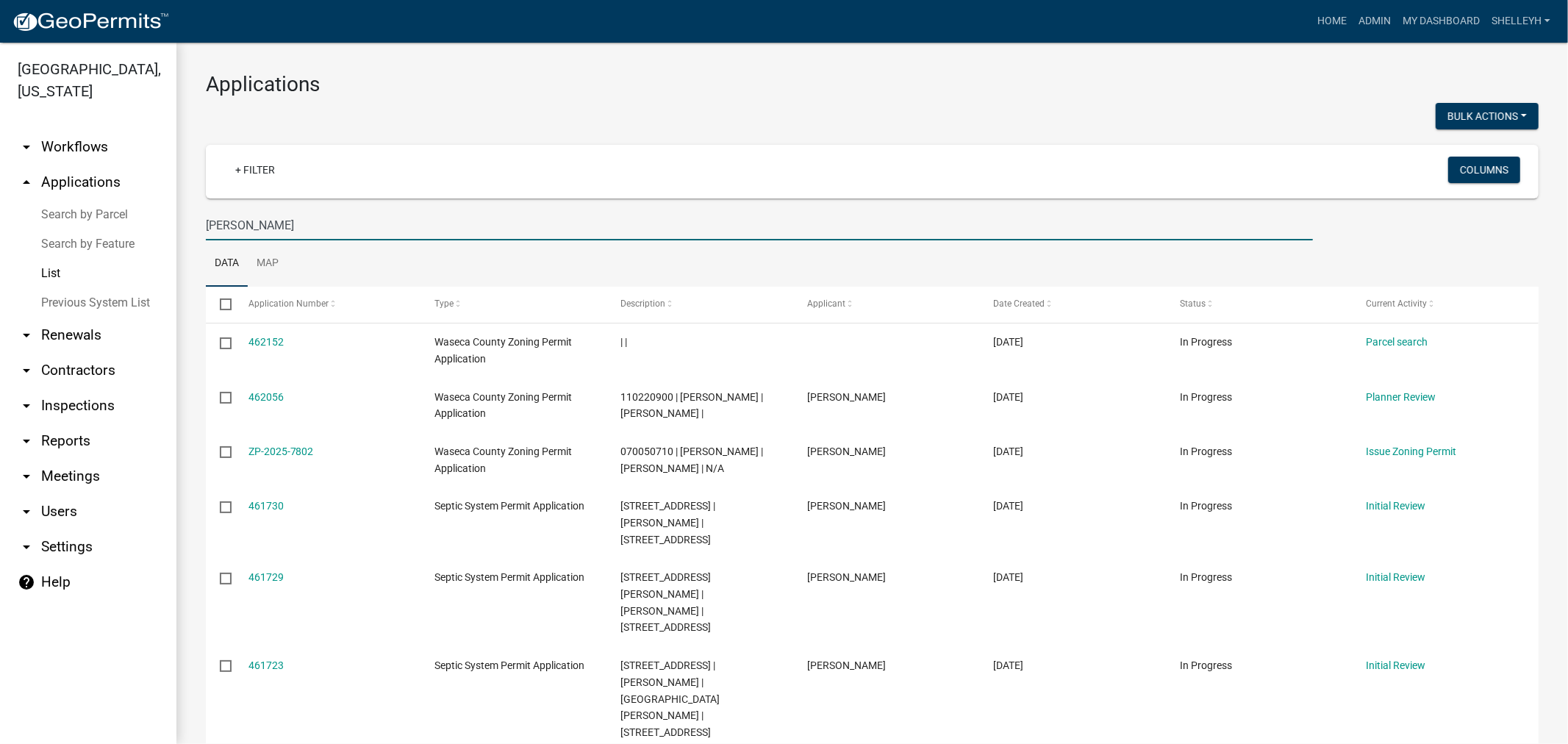
type input "[PERSON_NAME]"
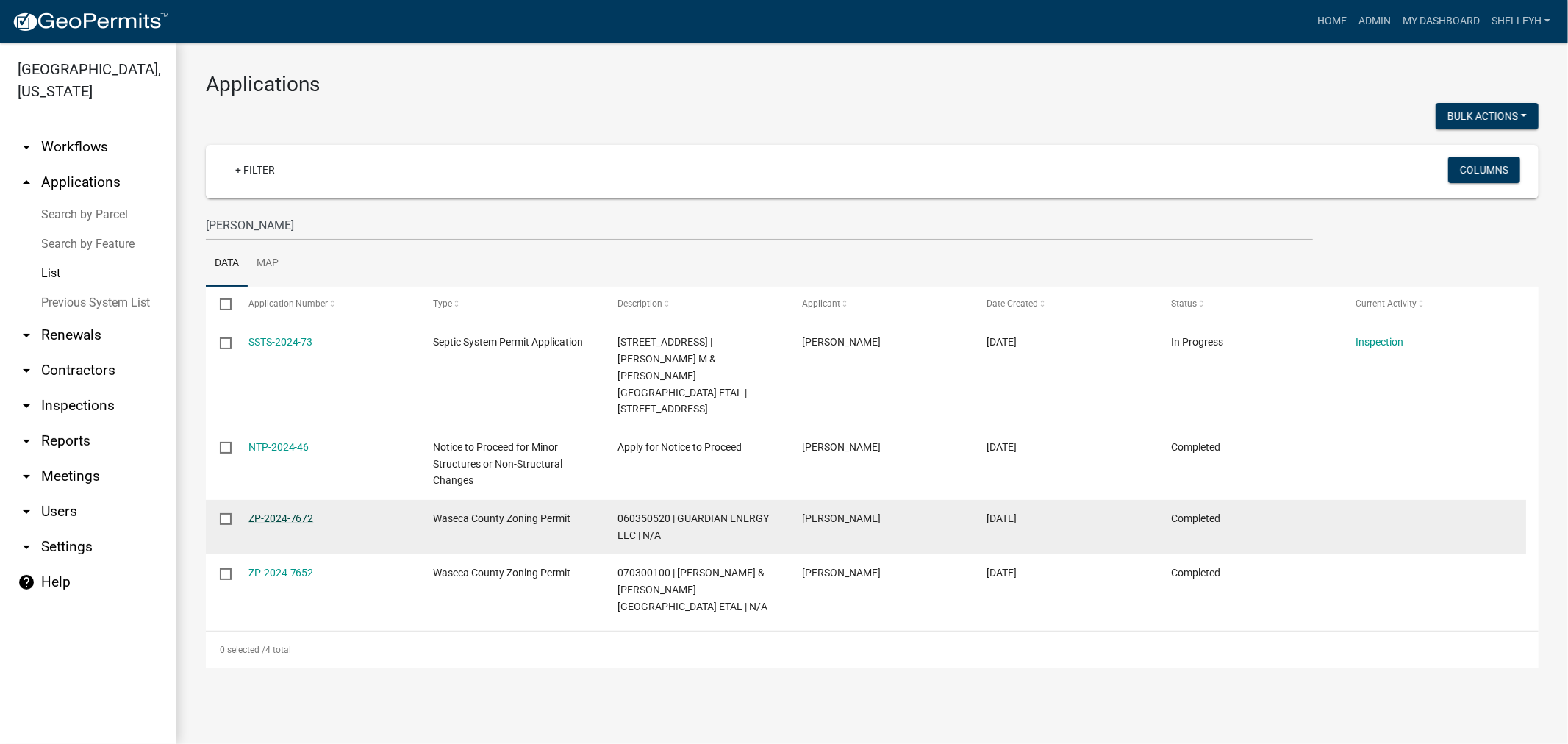
click at [278, 513] on link "ZP-2024-7672" at bounding box center [282, 519] width 65 height 12
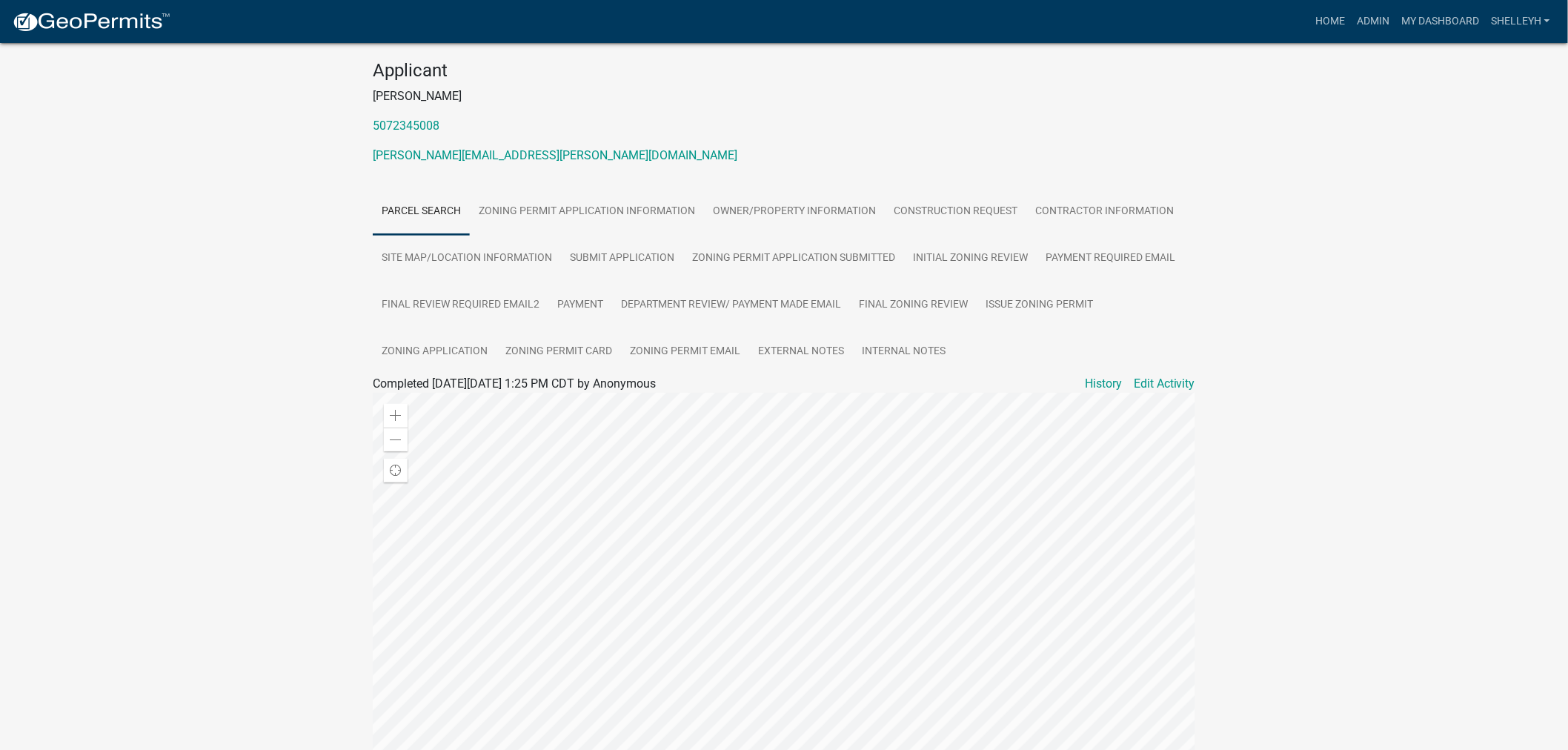
scroll to position [164, 0]
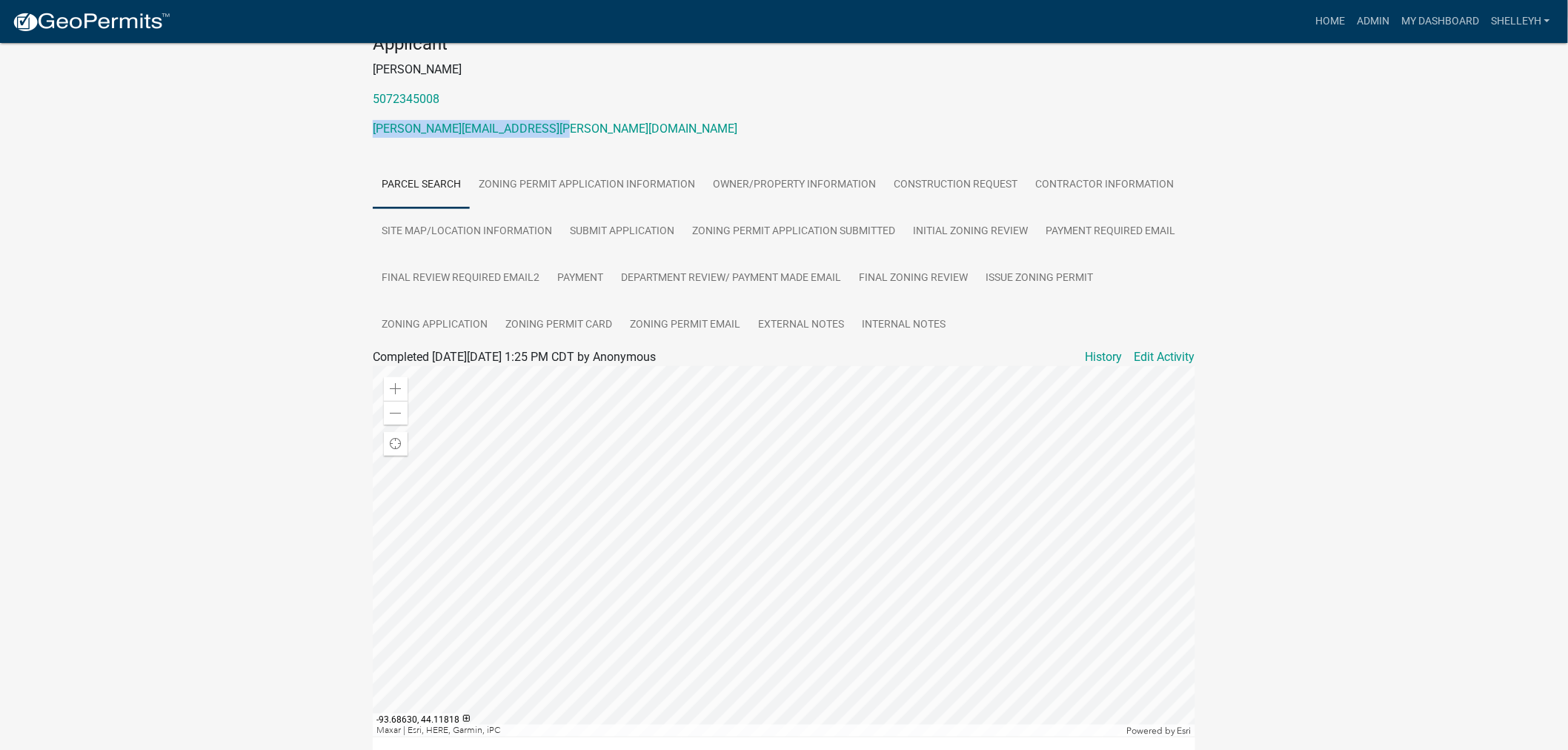
drag, startPoint x: 572, startPoint y: 128, endPoint x: 367, endPoint y: 134, distance: 205.1
click at [367, 134] on div "Applicant [PERSON_NAME] 5072345008 [PERSON_NAME][EMAIL_ADDRESS][PERSON_NAME][DO…" at bounding box center [784, 91] width 844 height 117
copy link "[PERSON_NAME][EMAIL_ADDRESS][PERSON_NAME][DOMAIN_NAME]"
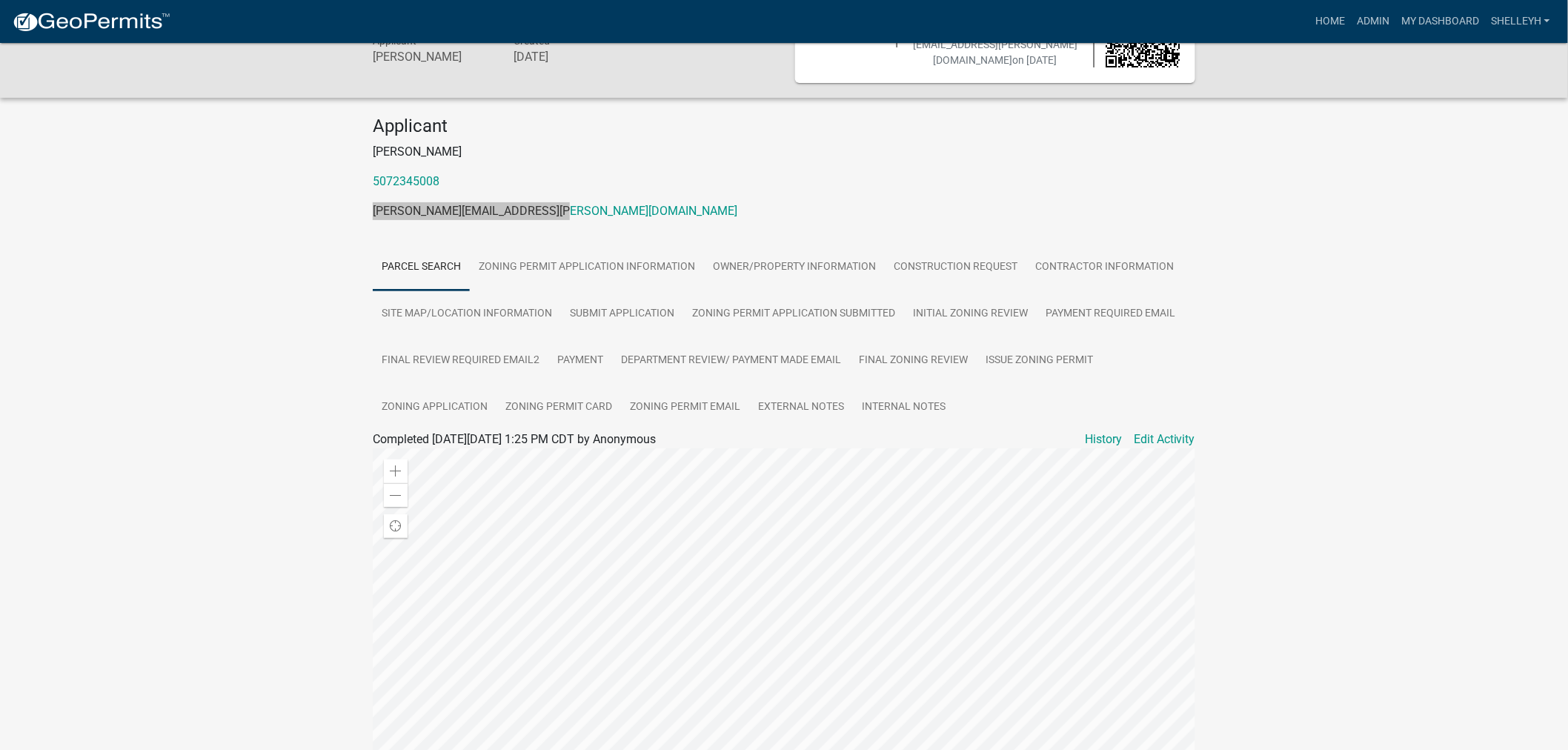
scroll to position [0, 0]
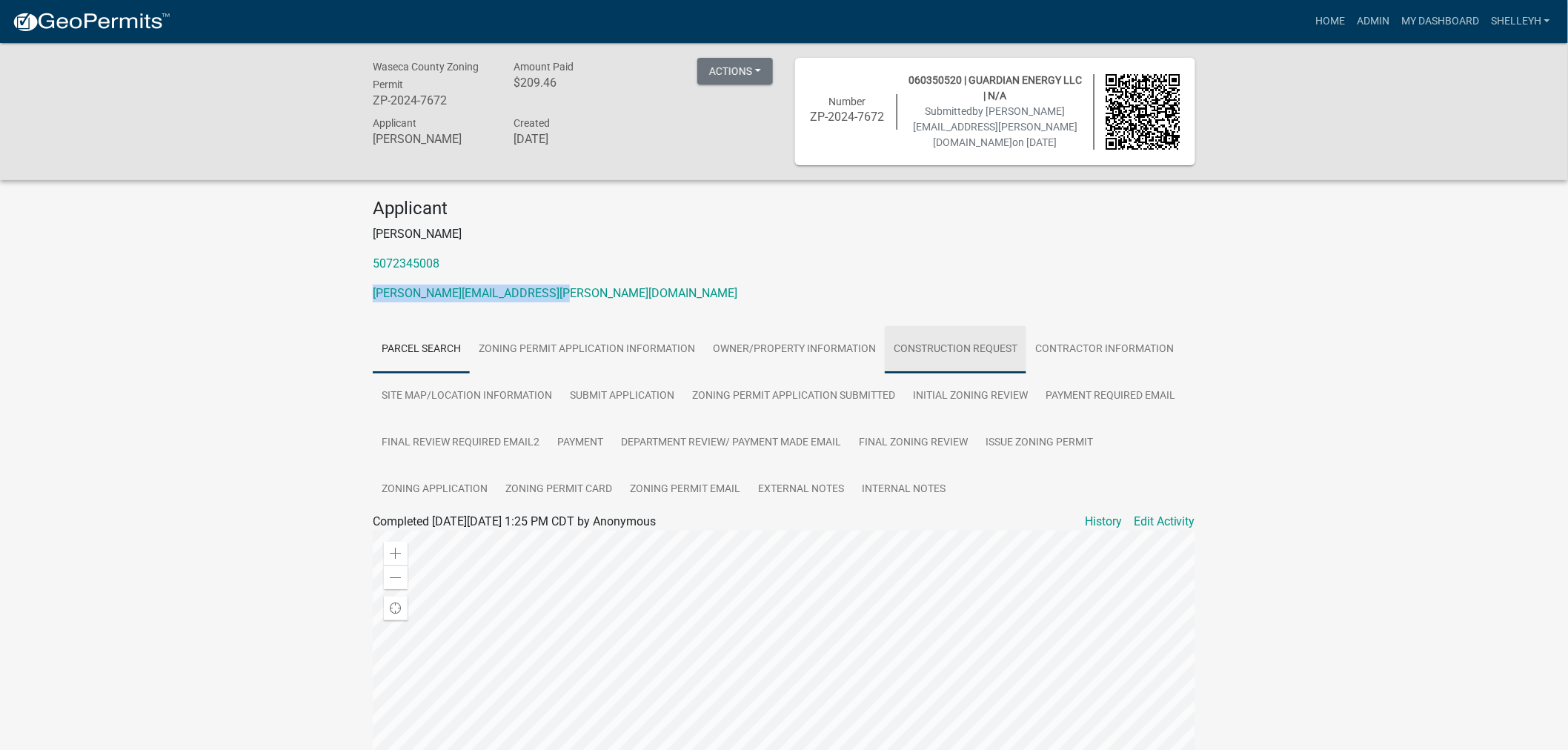
click at [914, 343] on link "Construction Request" at bounding box center [956, 350] width 141 height 48
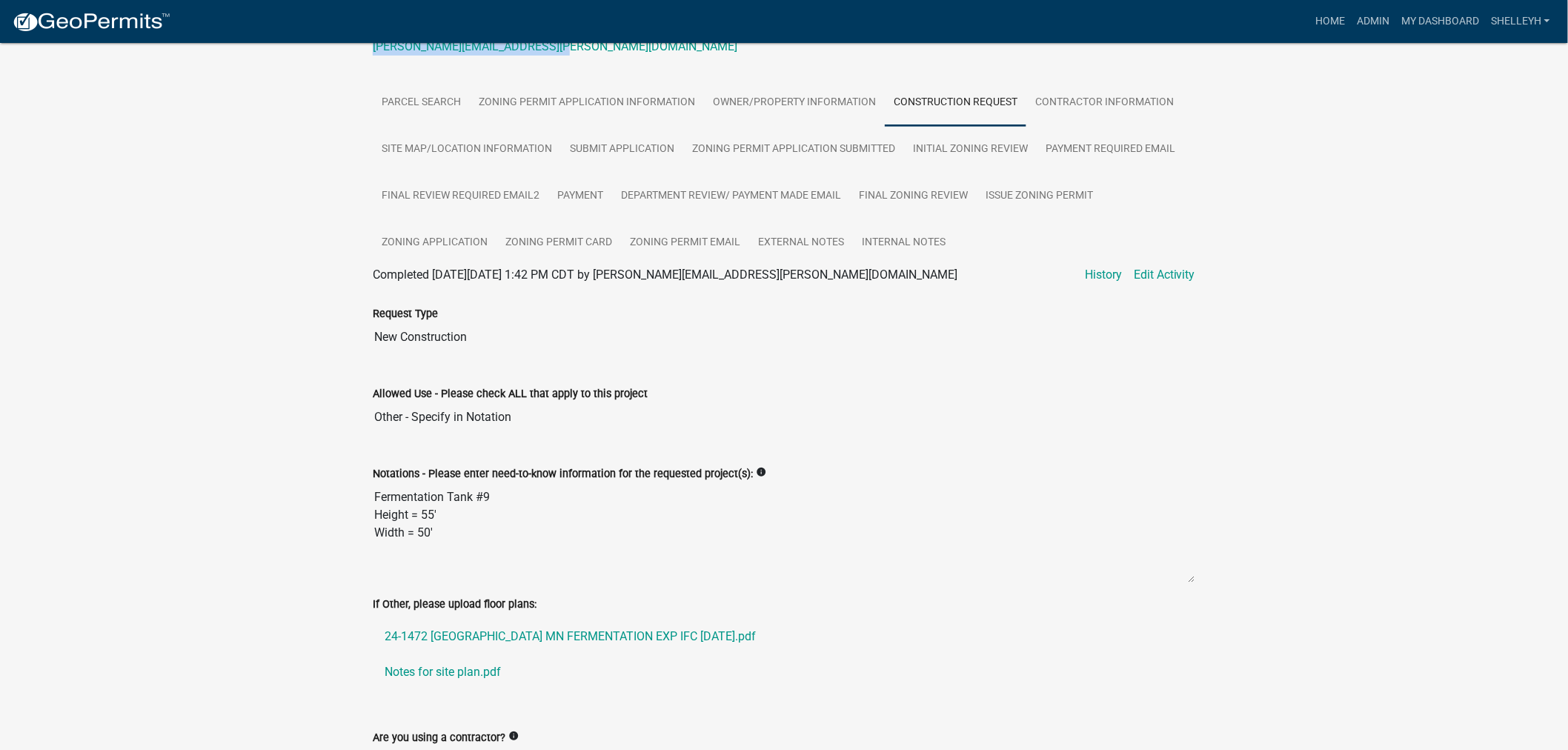
scroll to position [329, 0]
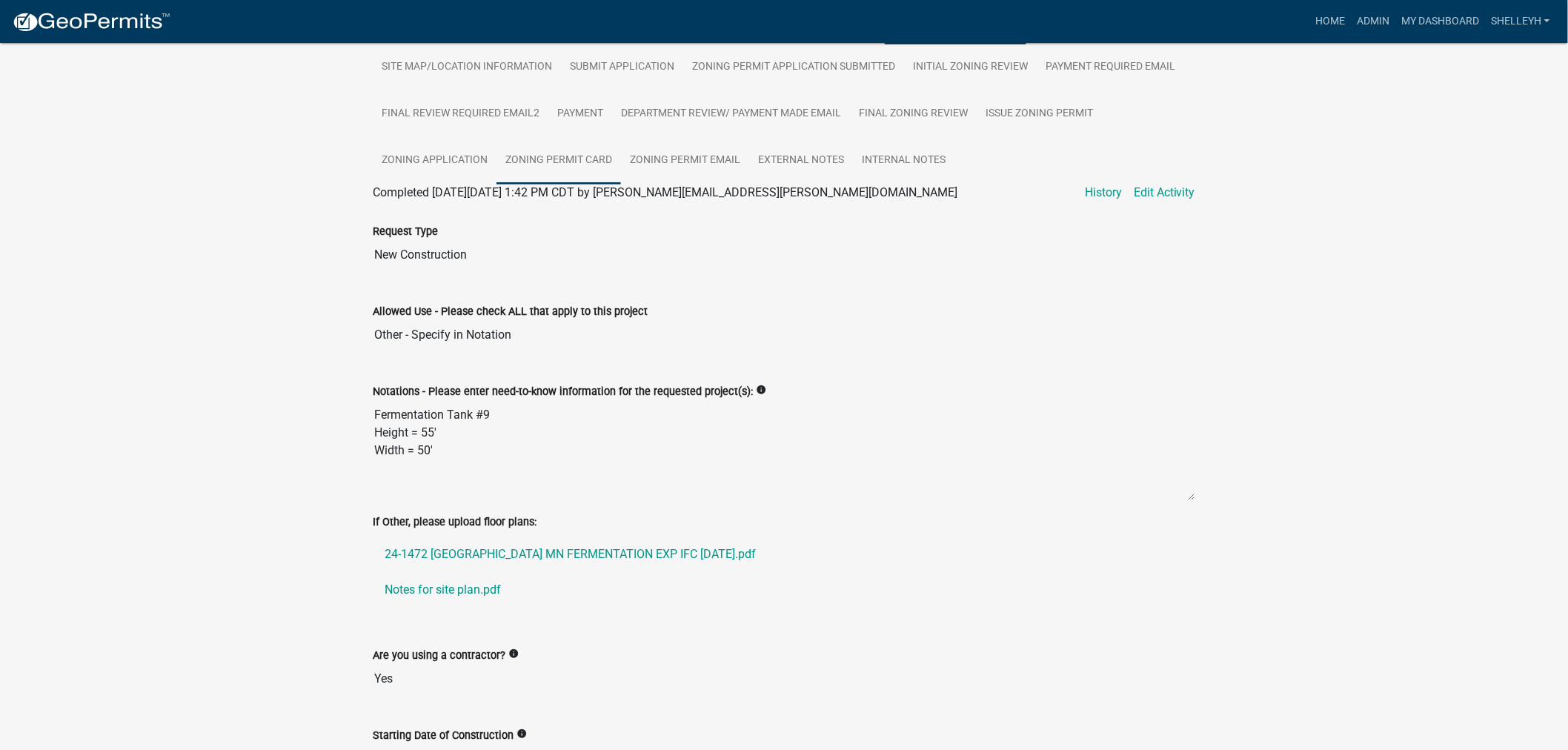
click at [569, 158] on link "Zoning Permit Card" at bounding box center [559, 161] width 124 height 48
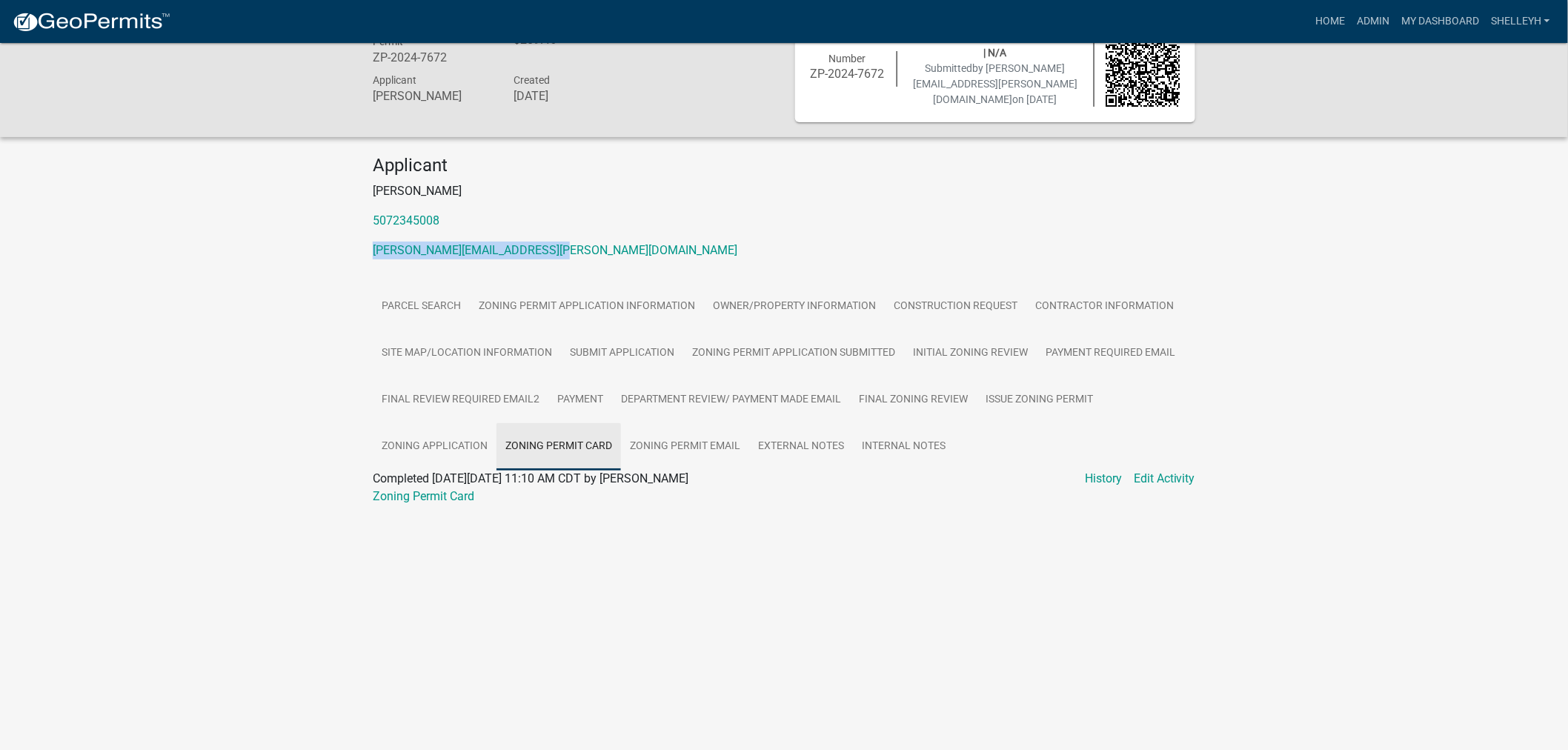
scroll to position [43, 0]
click at [426, 501] on link "Zoning Permit Card" at bounding box center [423, 496] width 102 height 14
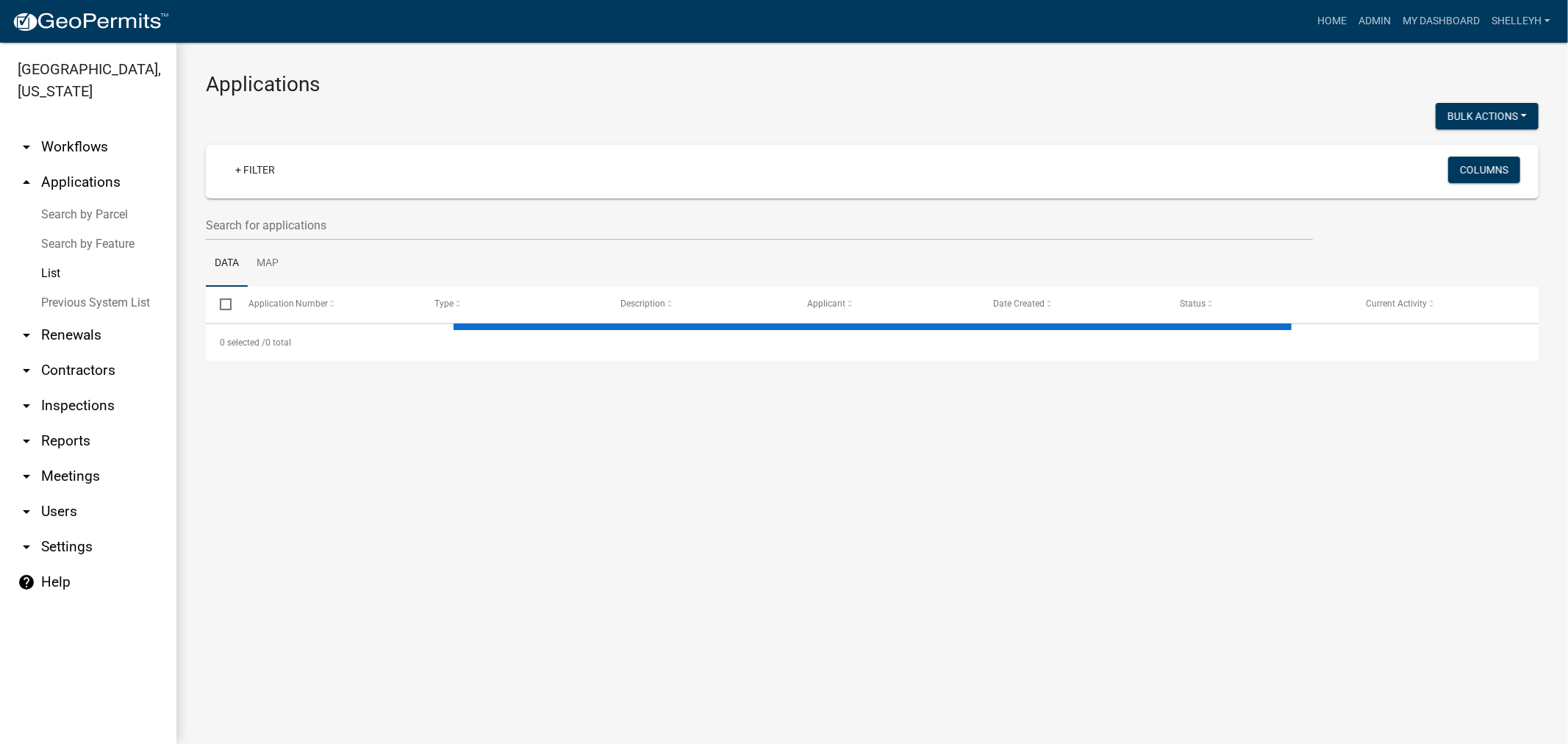
select select "1: 25"
